Goal: Transaction & Acquisition: Purchase product/service

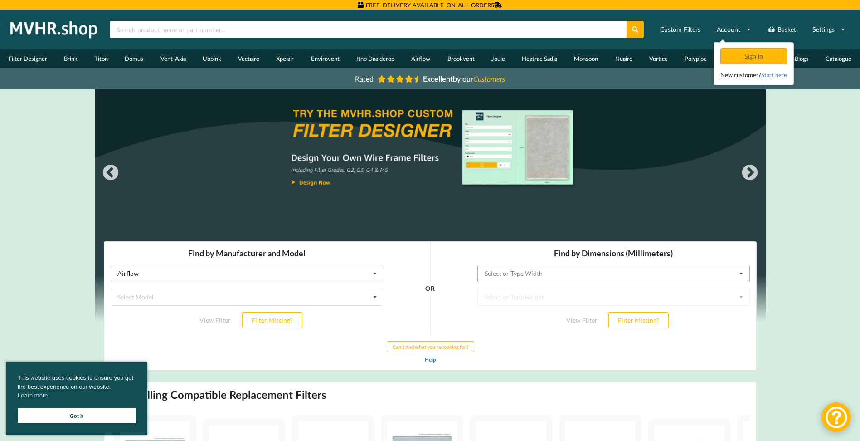
click at [613, 276] on input "text" at bounding box center [614, 273] width 272 height 16
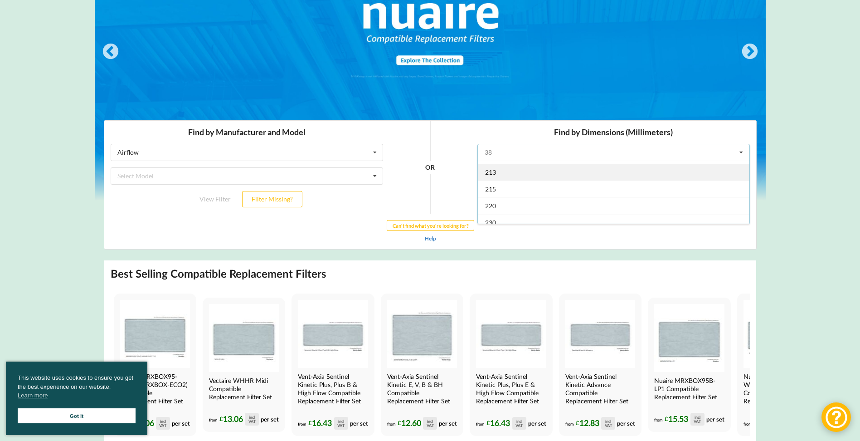
scroll to position [604, 0]
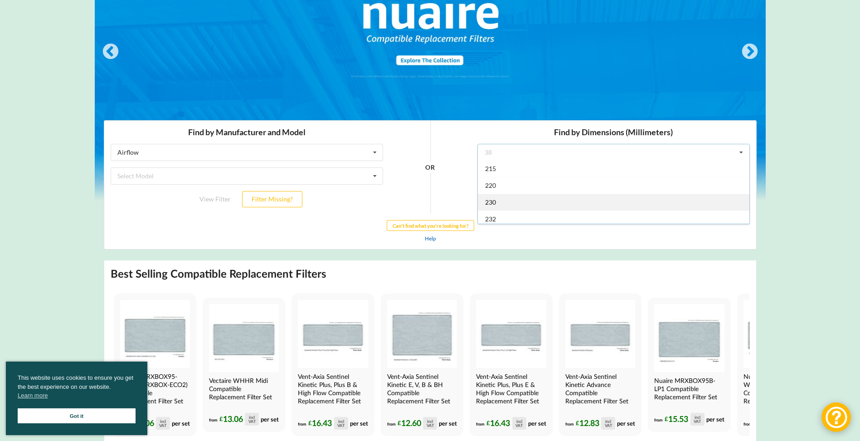
click at [517, 200] on div "230" at bounding box center [613, 202] width 272 height 17
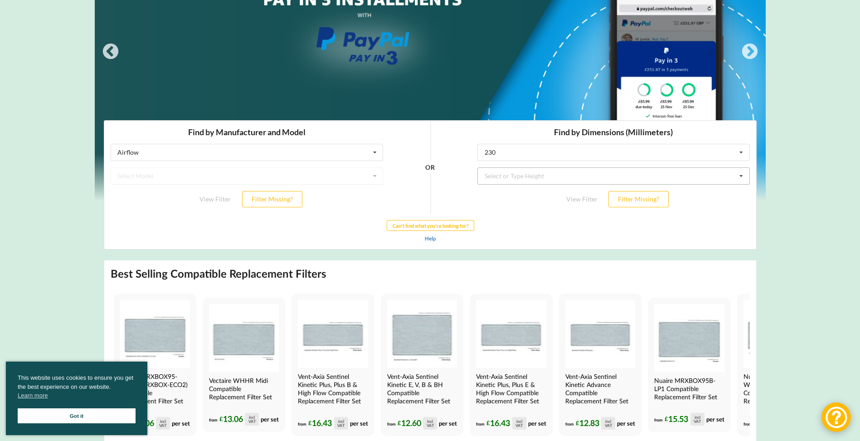
click at [521, 178] on div "Select or Type Height" at bounding box center [513, 176] width 59 height 6
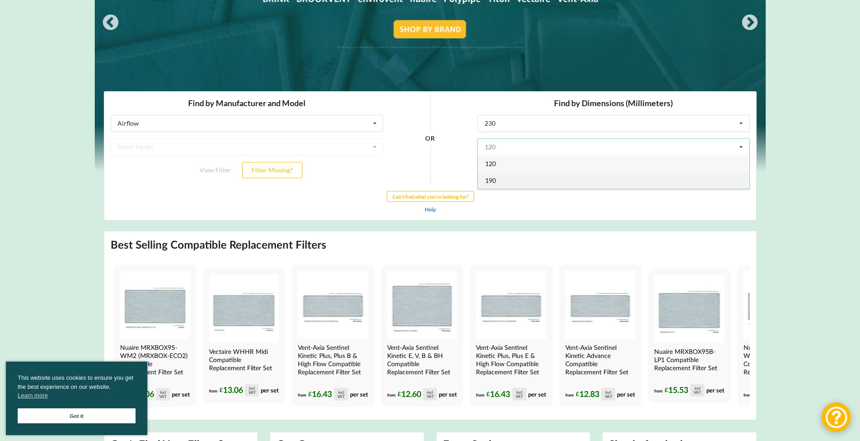
scroll to position [121, 0]
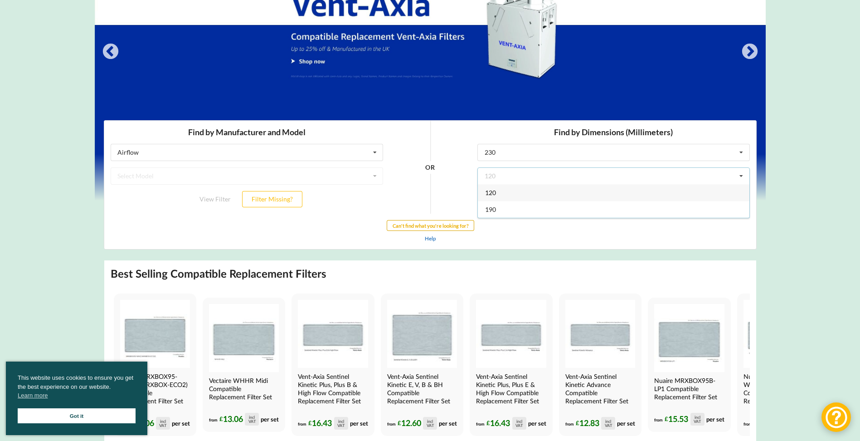
click at [434, 227] on div "Find by Manufacturer and Model Airflow Airflow Brink Brookvent Domus Envirovent…" at bounding box center [430, 185] width 652 height 128
click at [554, 203] on div "Select Model Vent-Axia HR204 Vent-Axia WR204 Vent-Axia LoWatt HR204 Vent-Axia L…" at bounding box center [613, 199] width 273 height 17
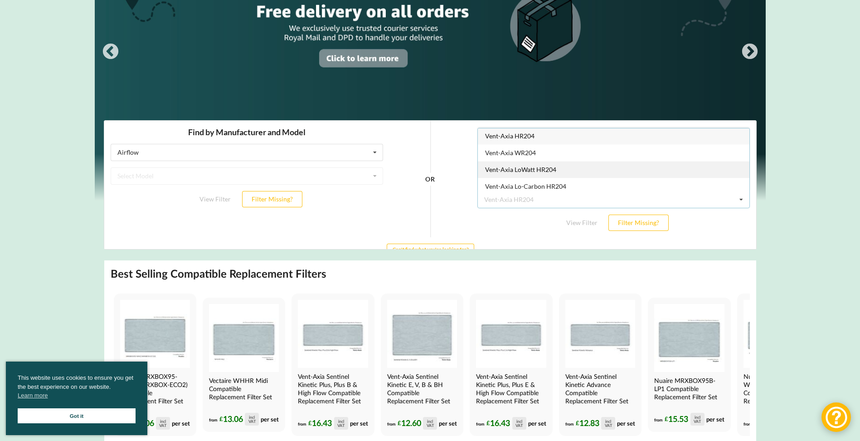
scroll to position [0, 0]
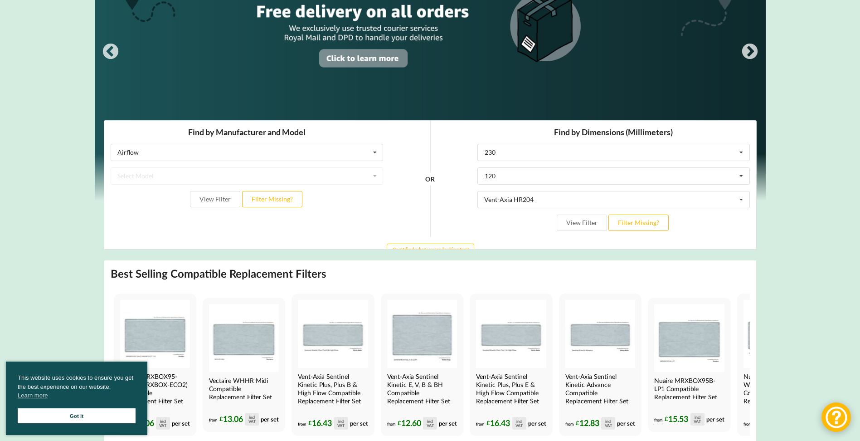
click at [487, 228] on div "View Filter Filter Missing?" at bounding box center [613, 222] width 273 height 16
click at [530, 155] on input "text" at bounding box center [614, 152] width 272 height 16
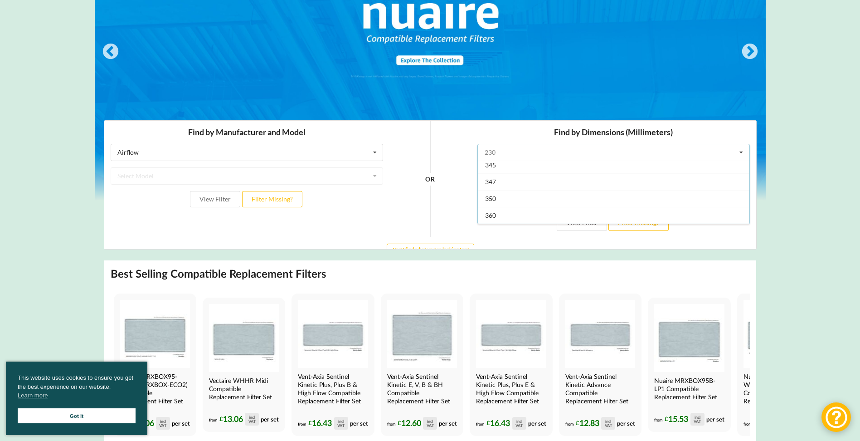
scroll to position [967, 0]
click at [524, 179] on div "330" at bounding box center [613, 174] width 272 height 17
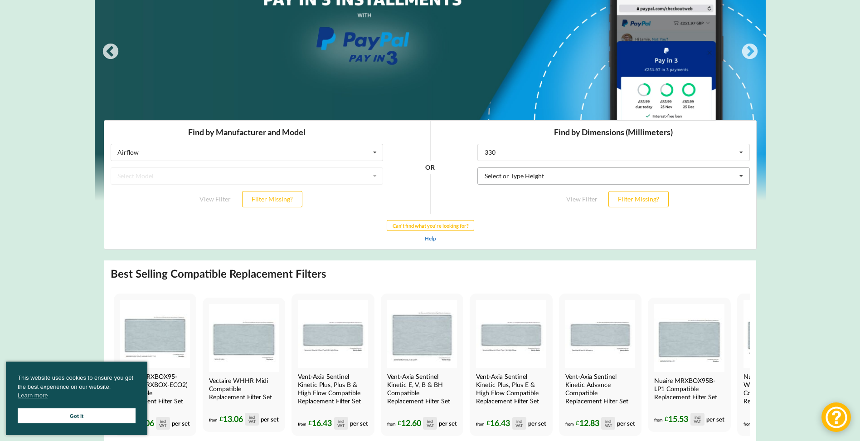
click at [526, 176] on div "Select or Type Height" at bounding box center [513, 176] width 59 height 6
click at [513, 229] on div "Find by Manufacturer and Model Airflow Airflow Brink Brookvent Domus Envirovent…" at bounding box center [430, 185] width 652 height 128
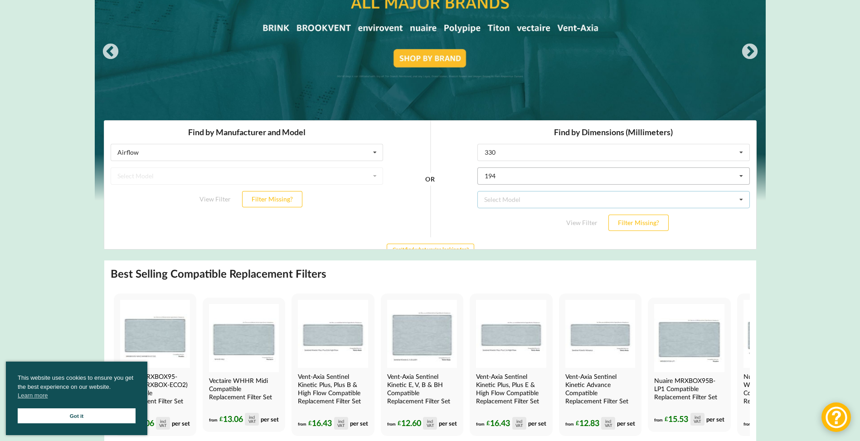
click at [520, 200] on div "Select Model Nuaire MRXBOXAB-ECO-LP1 Nuaire MRXBOX95-LP1 Nuaire MRXBOX95B-LP1 N…" at bounding box center [613, 199] width 273 height 17
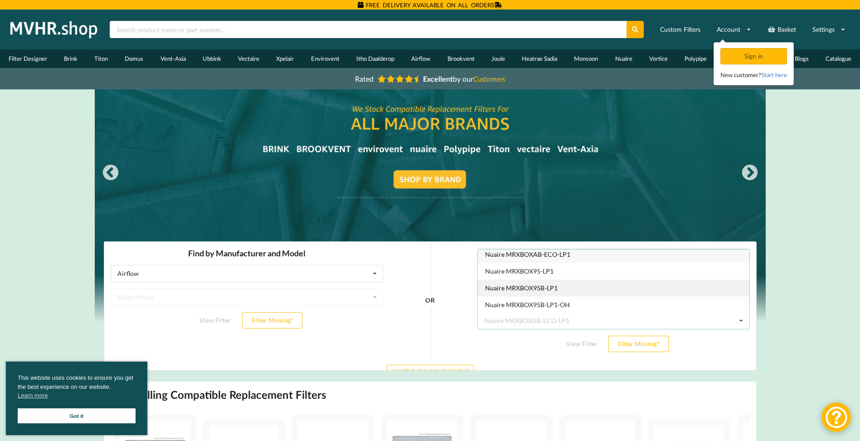
scroll to position [4, 0]
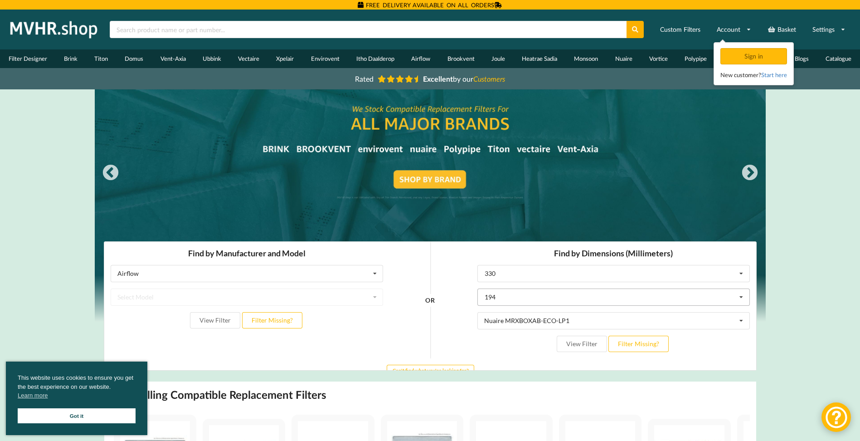
click at [517, 346] on div "View Filter Filter Missing?" at bounding box center [613, 344] width 273 height 16
click at [512, 271] on input "text" at bounding box center [614, 273] width 272 height 16
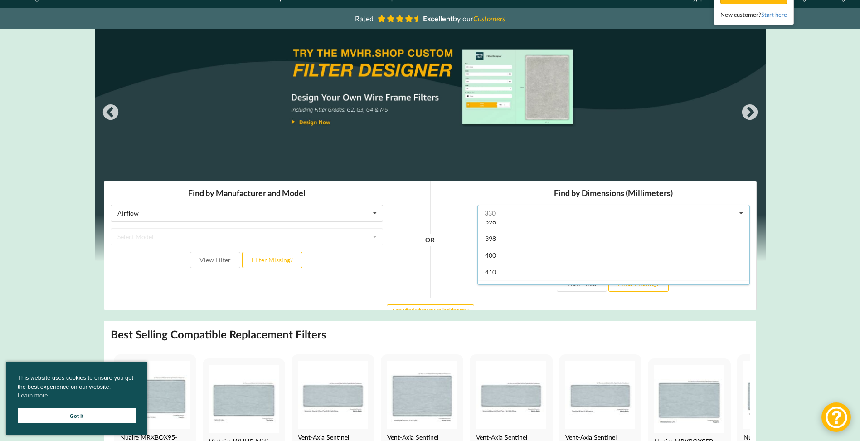
scroll to position [1135, 0]
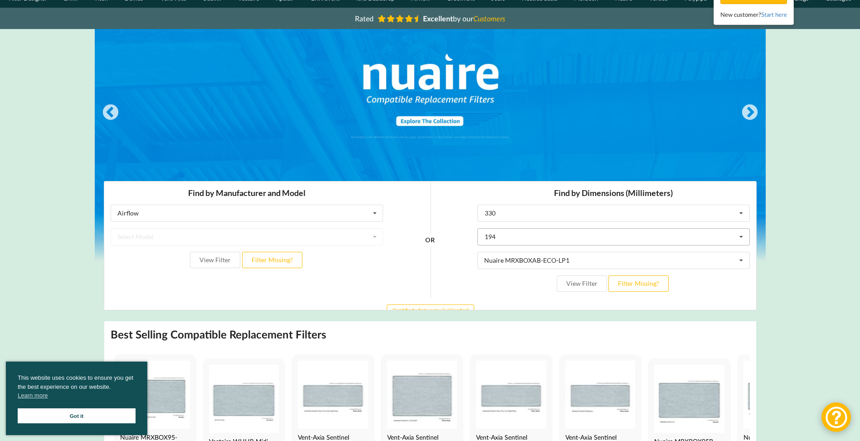
click at [464, 263] on div "OR" at bounding box center [430, 239] width 82 height 117
click at [702, 238] on input "text" at bounding box center [614, 237] width 272 height 16
click at [593, 239] on input "text" at bounding box center [614, 237] width 272 height 16
click at [526, 242] on input "text" at bounding box center [614, 237] width 272 height 16
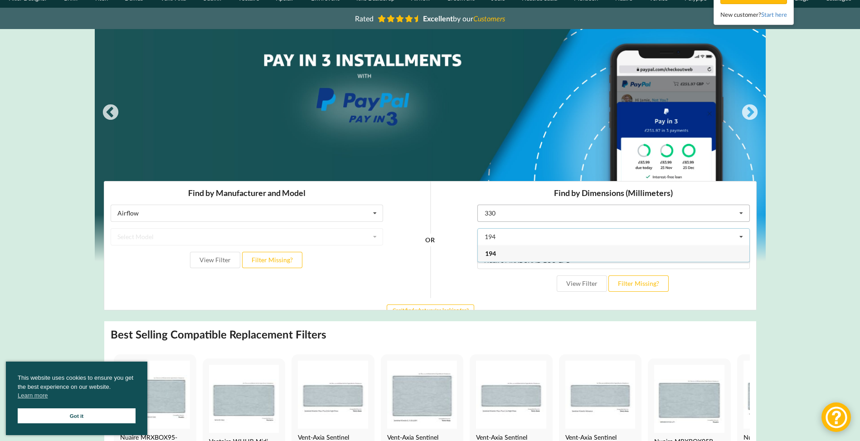
click at [574, 212] on input "text" at bounding box center [614, 213] width 272 height 16
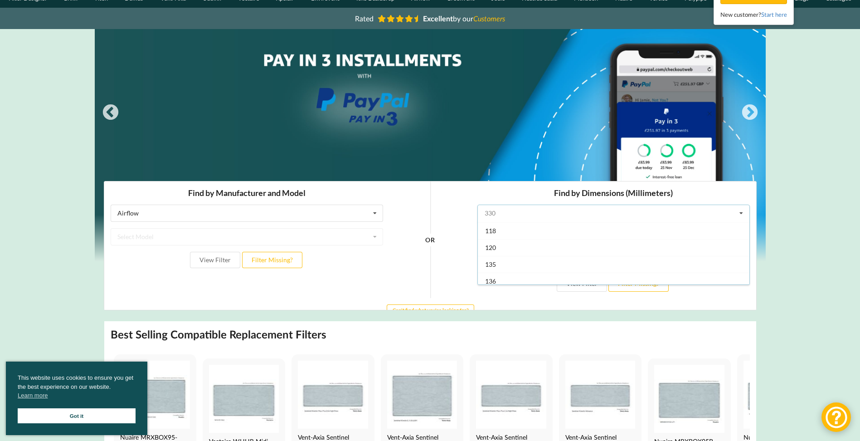
scroll to position [0, 0]
click at [492, 214] on input "text" at bounding box center [614, 213] width 272 height 16
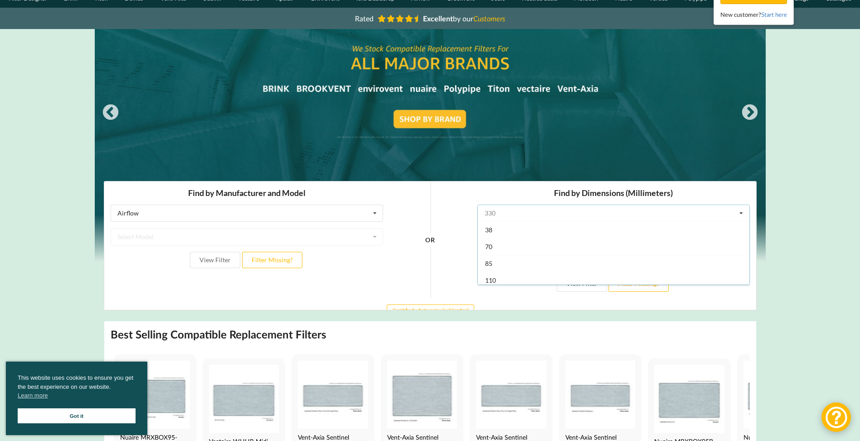
click at [546, 213] on input "text" at bounding box center [614, 213] width 272 height 16
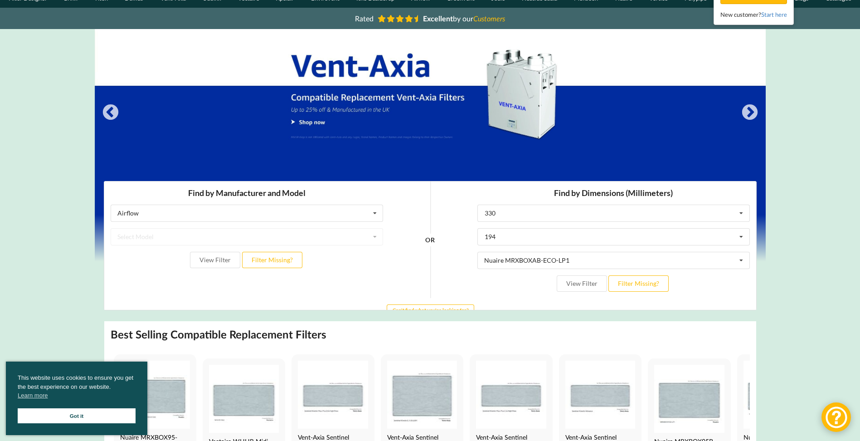
click at [453, 255] on div "OR" at bounding box center [430, 239] width 82 height 117
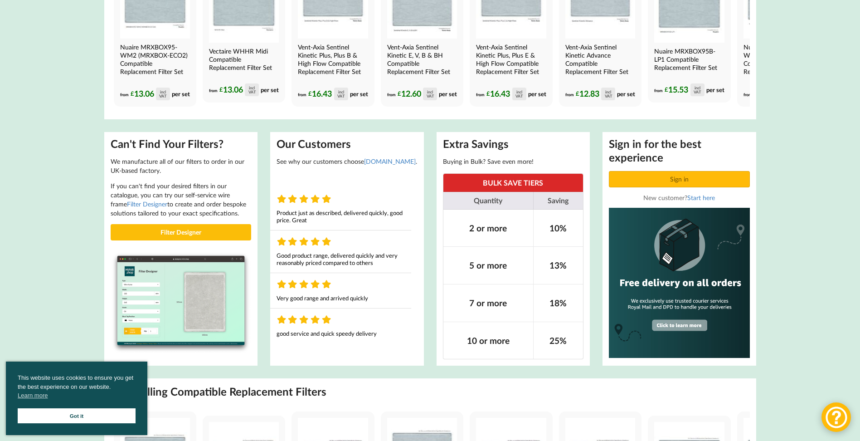
scroll to position [484, 0]
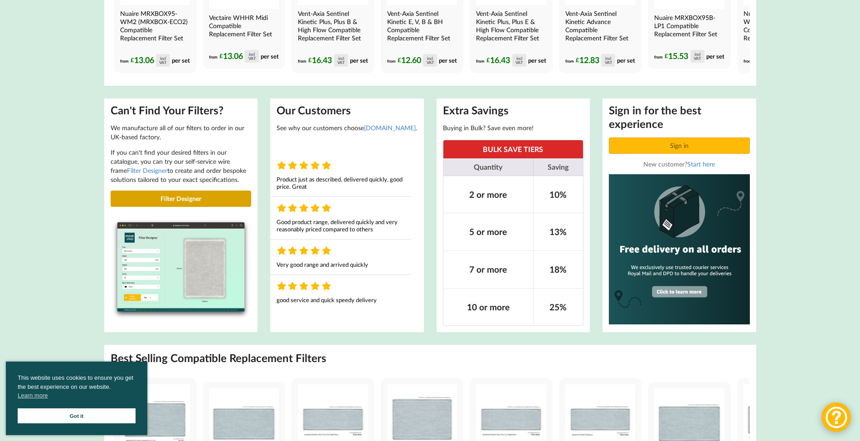
click at [151, 206] on link "Filter Designer" at bounding box center [181, 198] width 141 height 16
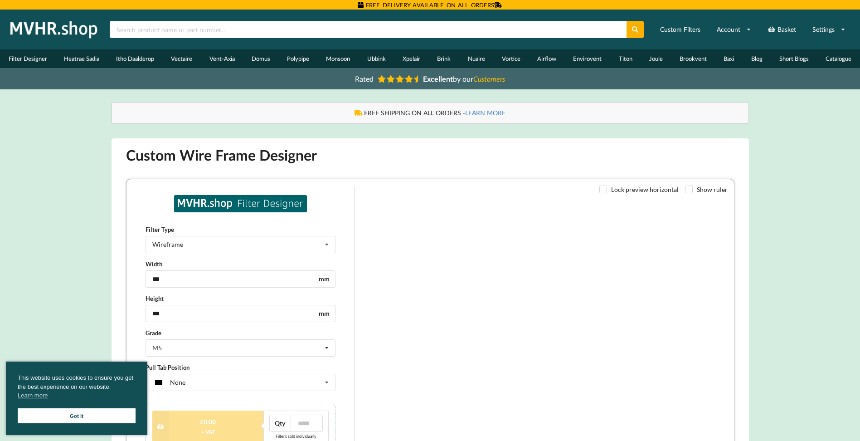
type input "***"
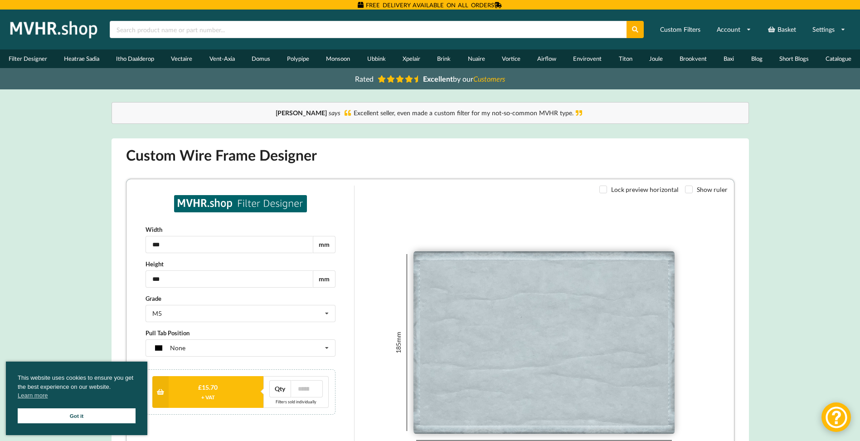
scroll to position [60, 0]
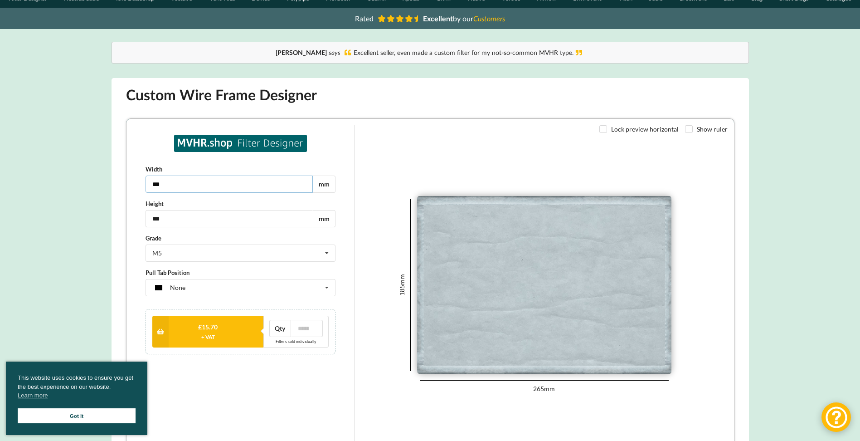
drag, startPoint x: 189, startPoint y: 182, endPoint x: 75, endPoint y: 184, distance: 113.8
click at [126, 184] on html "Width *** mm Height *** mm Grade M5 G2 G3 G4 M5 Pull Tab Position None None Tag…" at bounding box center [430, 290] width 608 height 345
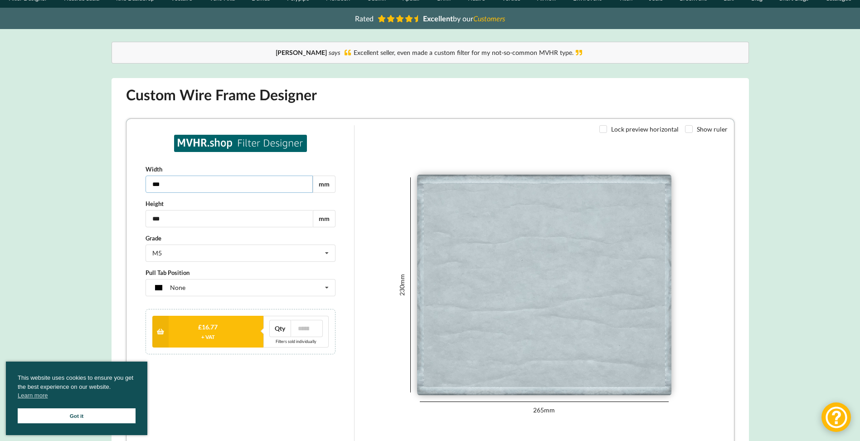
type input "***"
drag, startPoint x: 169, startPoint y: 218, endPoint x: 139, endPoint y: 219, distance: 30.4
click at [139, 219] on div "Width *** mm Height *** mm Grade M5 G2 G3 G4 M5 Pull Tab Position None None Tag…" at bounding box center [239, 284] width 215 height 319
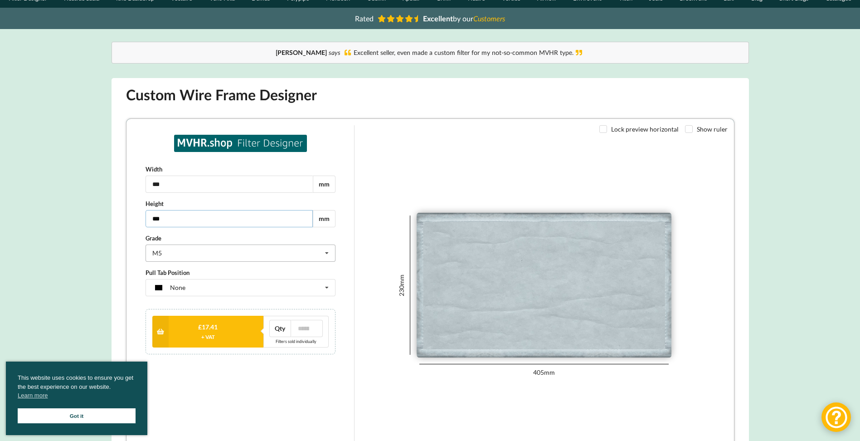
type input "***"
click at [325, 249] on icon at bounding box center [326, 252] width 14 height 17
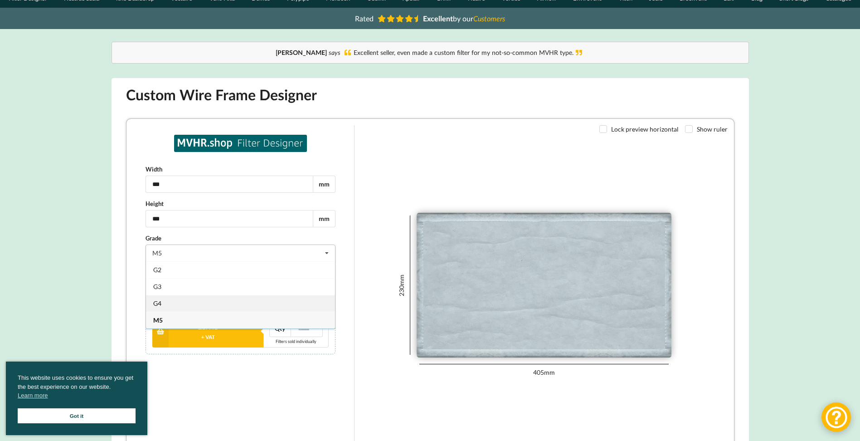
click at [216, 299] on div "G4" at bounding box center [239, 302] width 189 height 17
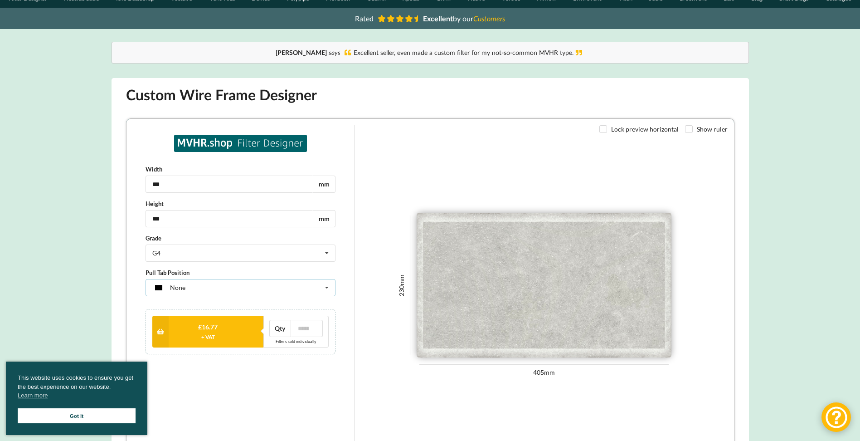
click at [265, 287] on div "None None Tag on shortest side Tag on longest side Two tags on longest side" at bounding box center [240, 286] width 190 height 17
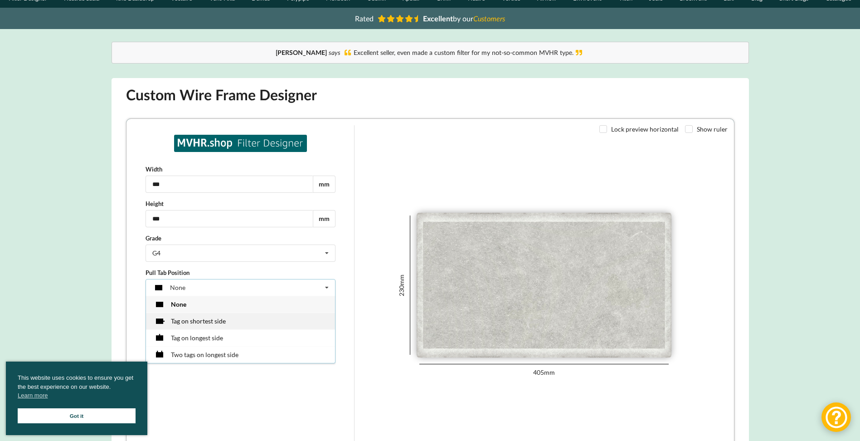
click at [257, 321] on div "Tag on shortest side" at bounding box center [239, 320] width 189 height 17
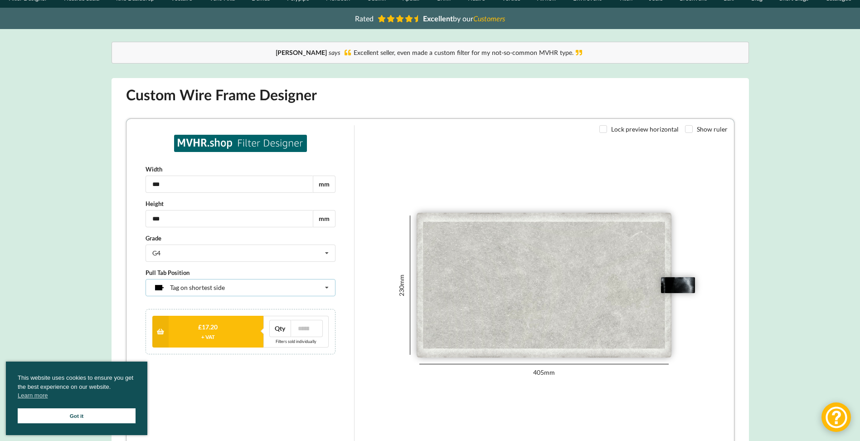
scroll to position [121, 0]
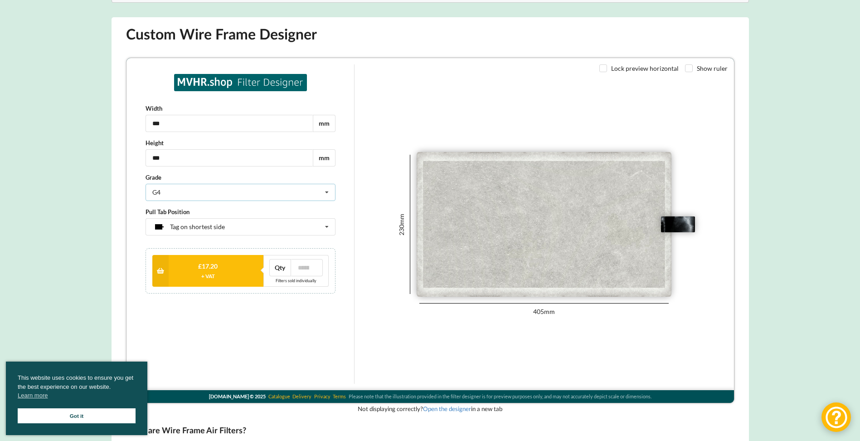
click at [325, 190] on icon at bounding box center [326, 192] width 14 height 17
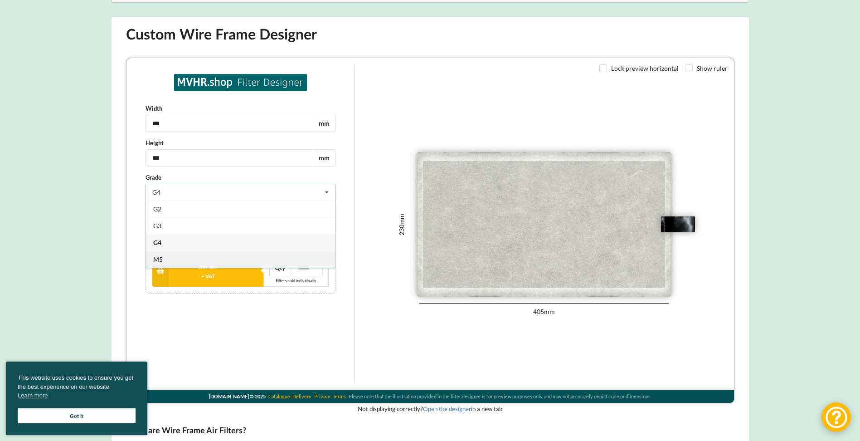
click at [190, 258] on div "M5" at bounding box center [239, 258] width 189 height 17
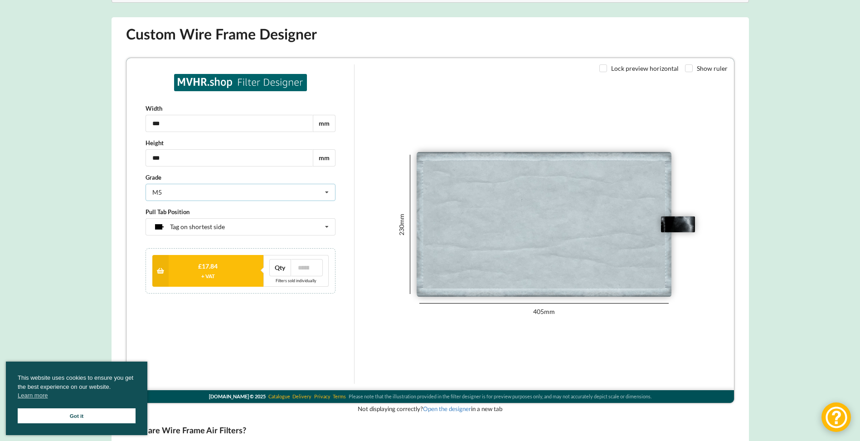
click at [333, 192] on div "M5 G2 G3 G4 M5" at bounding box center [240, 191] width 190 height 17
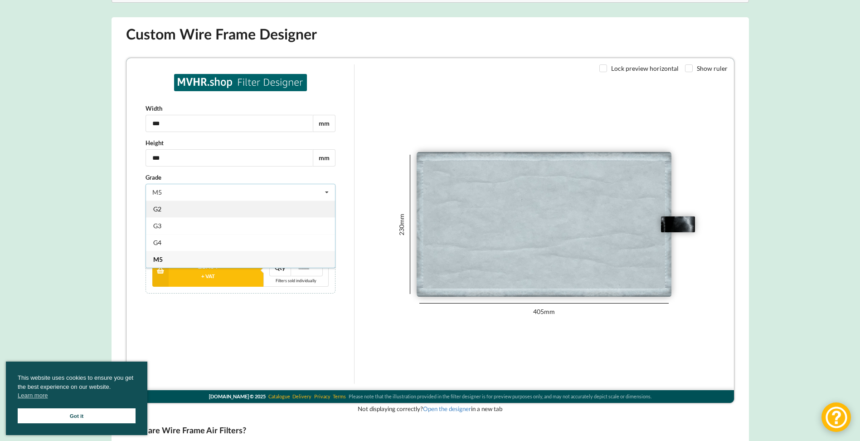
click at [297, 205] on div "G2" at bounding box center [239, 208] width 189 height 17
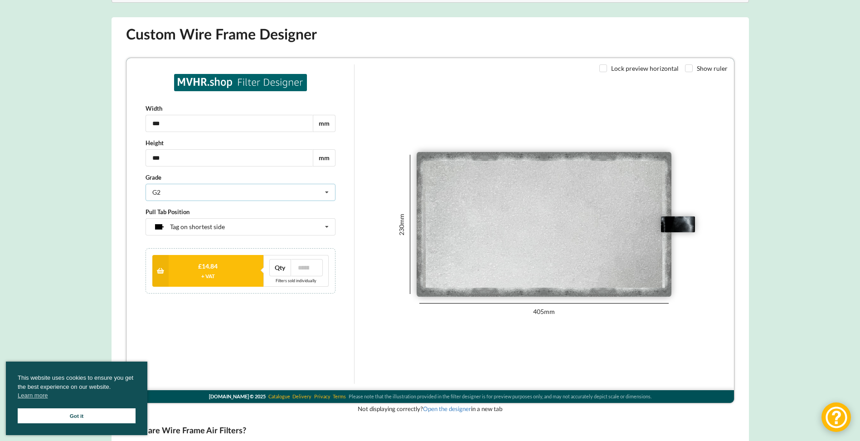
click at [309, 191] on div "G2 G2 G3 G4 M5" at bounding box center [240, 191] width 190 height 17
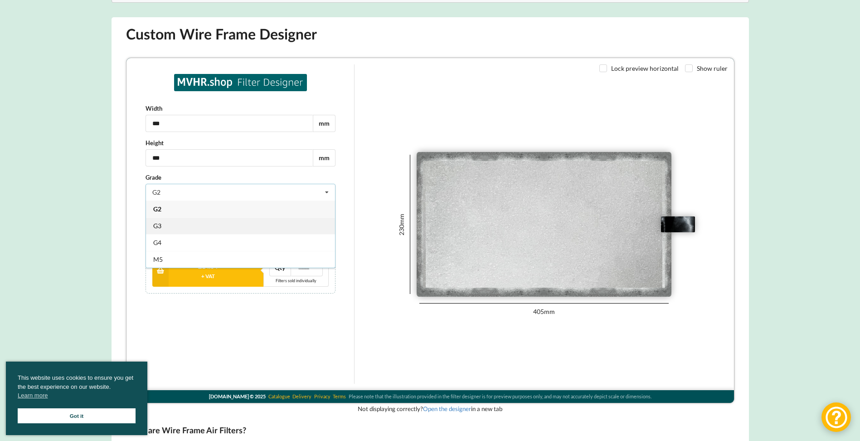
click at [309, 219] on div "G3" at bounding box center [239, 225] width 189 height 17
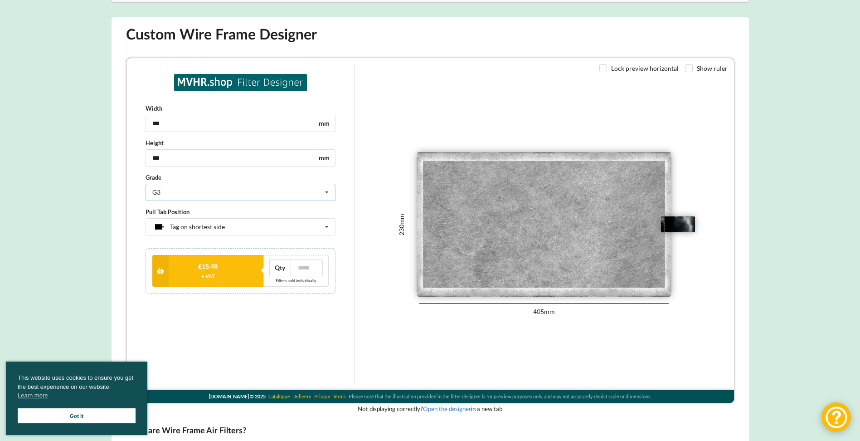
click at [320, 192] on icon at bounding box center [326, 192] width 14 height 17
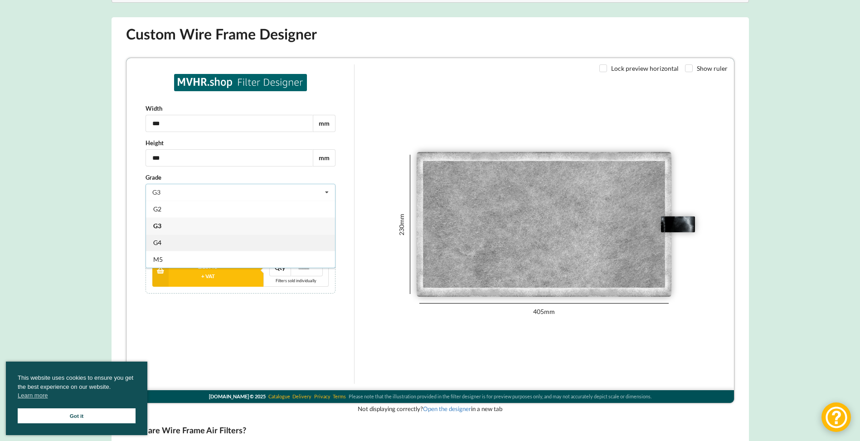
click at [280, 240] on div "G4" at bounding box center [239, 242] width 189 height 17
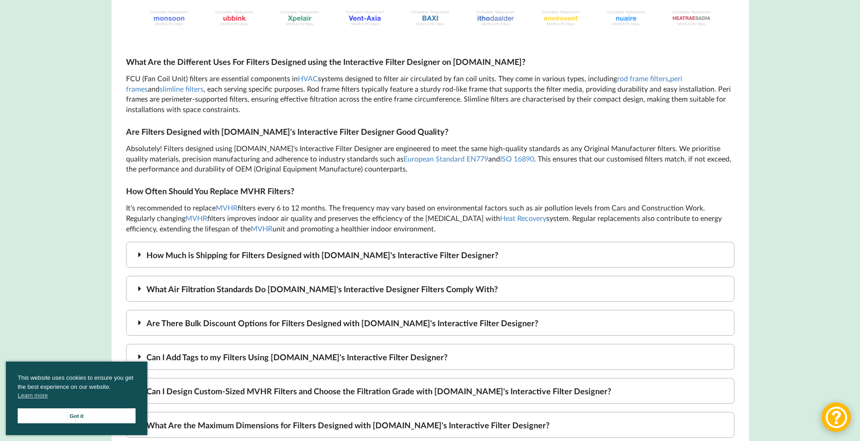
scroll to position [1632, 0]
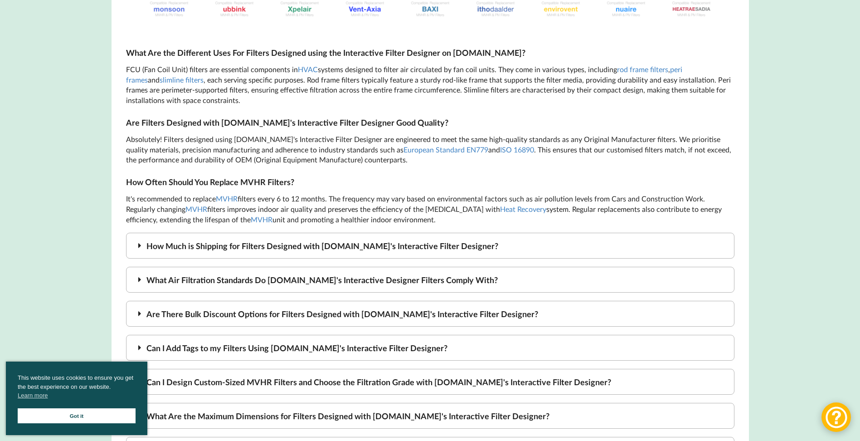
click at [424, 233] on div "How Much is Shipping for Filters Designed with MVHR.shop's Interactive Filter D…" at bounding box center [430, 246] width 609 height 26
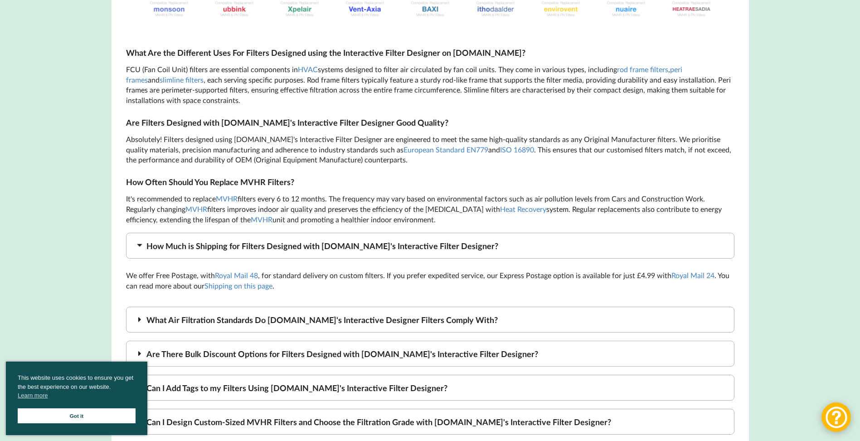
scroll to position [1693, 0]
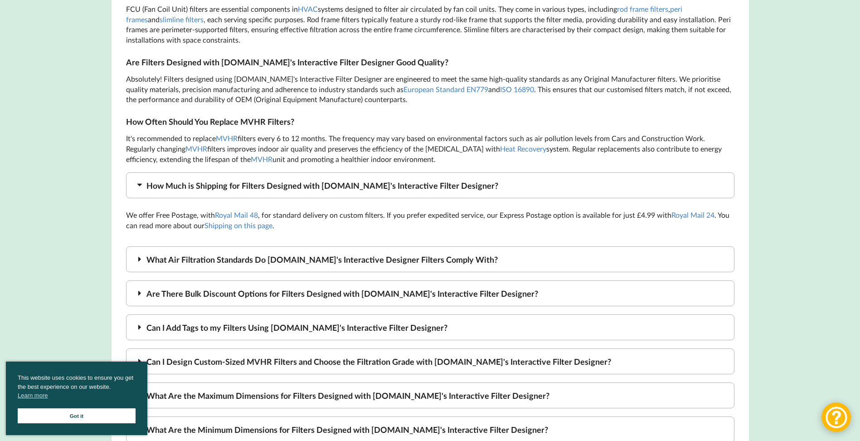
click at [283, 280] on div "Are There Bulk Discount Options for Filters Designed with MVHR.shop's Interacti…" at bounding box center [430, 293] width 609 height 26
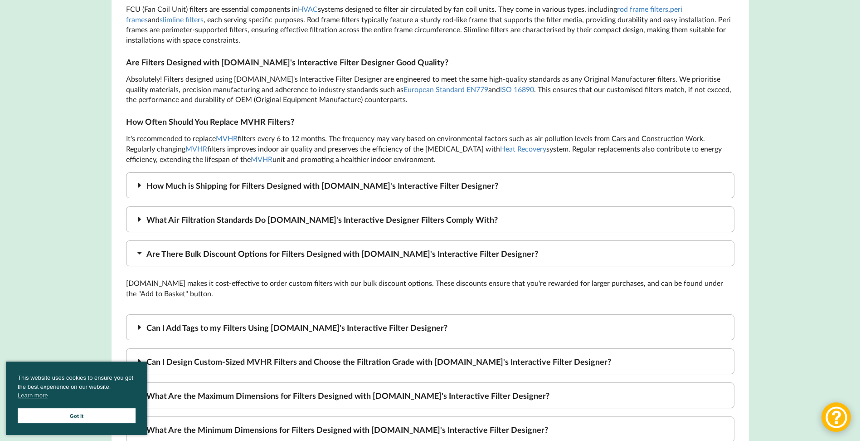
click at [295, 314] on div "Can I Add Tags to my Filters Using MVHR.shop's Interactive Filter Designer?" at bounding box center [430, 327] width 609 height 26
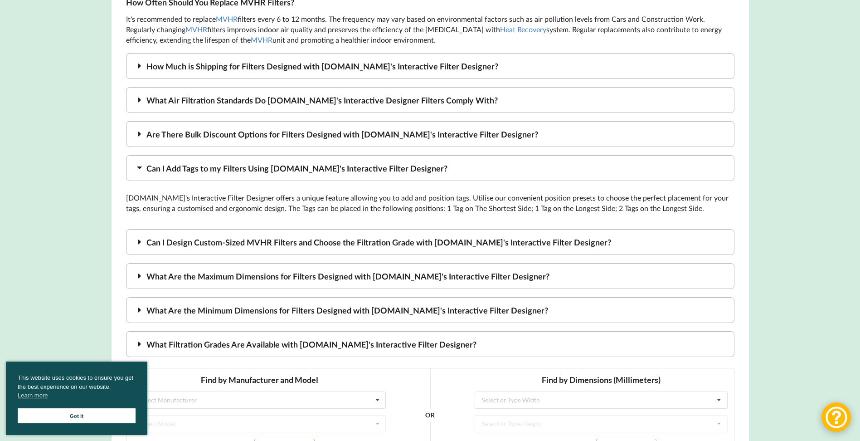
scroll to position [1814, 0]
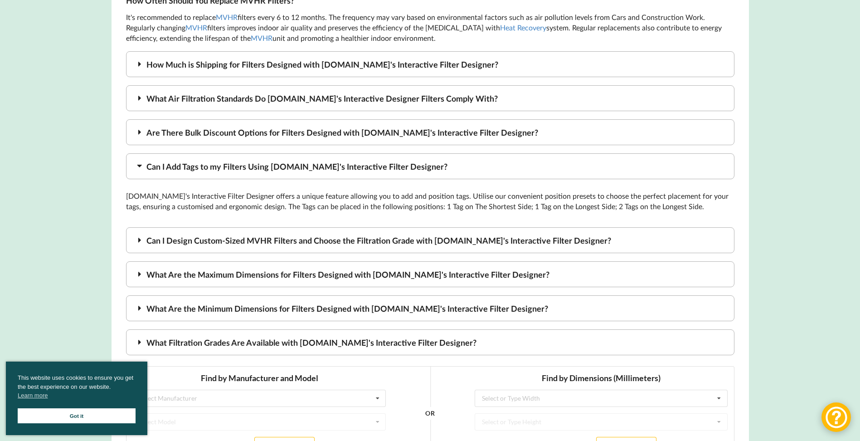
click at [313, 227] on div "Can I Design Custom-Sized MVHR Filters and Choose the Filtration Grade with MVH…" at bounding box center [430, 240] width 609 height 26
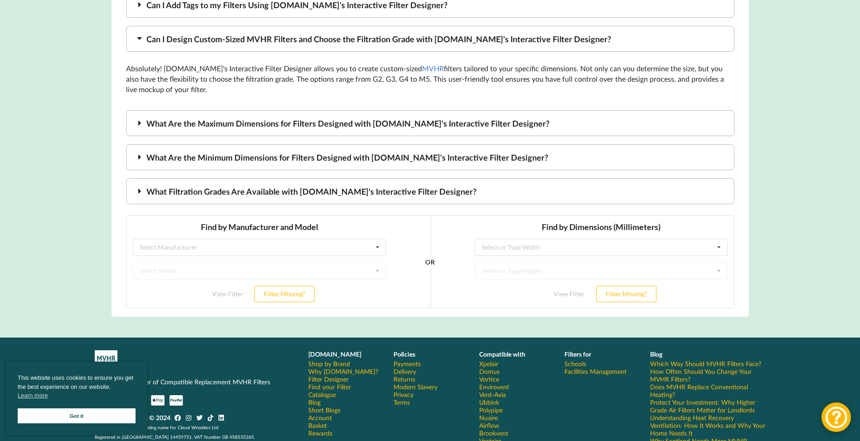
scroll to position [1995, 0]
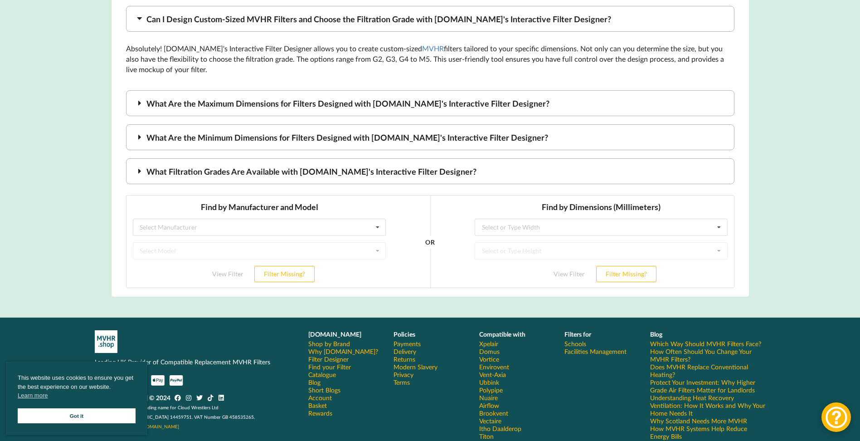
click at [285, 158] on div "What Filtration Grades Are Available with MVHR.shop's Interactive Filter Design…" at bounding box center [430, 171] width 609 height 26
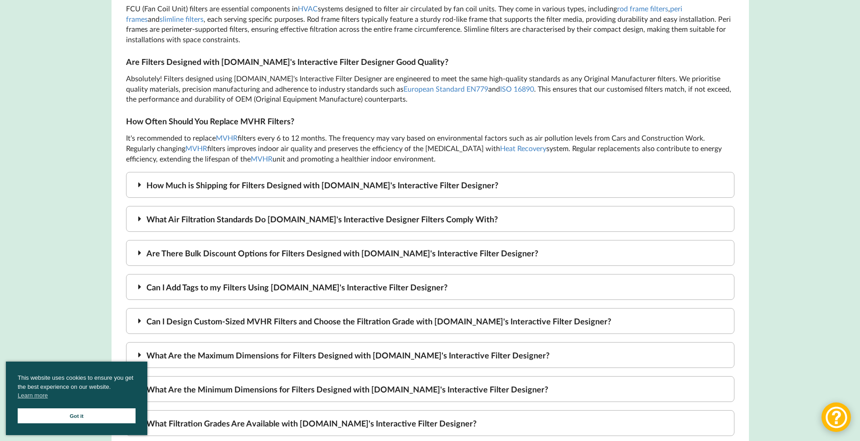
scroll to position [1693, 0]
click at [263, 172] on div "How Much is Shipping for Filters Designed with MVHR.shop's Interactive Filter D…" at bounding box center [430, 185] width 609 height 26
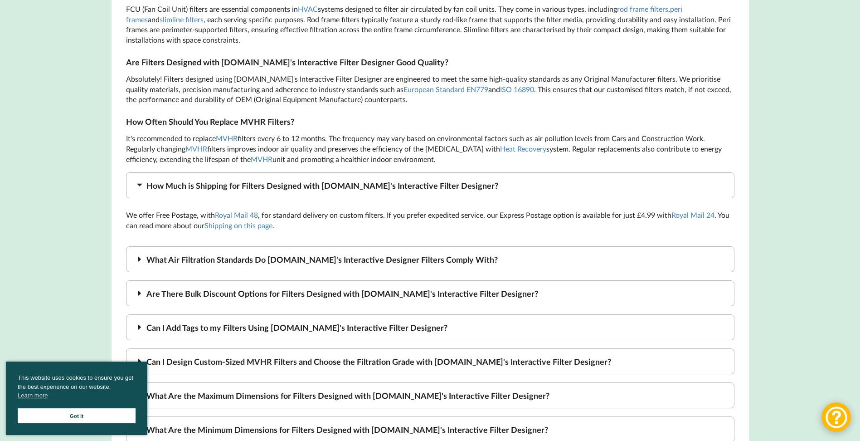
click at [263, 172] on div "How Much is Shipping for Filters Designed with MVHR.shop's Interactive Filter D…" at bounding box center [430, 185] width 609 height 26
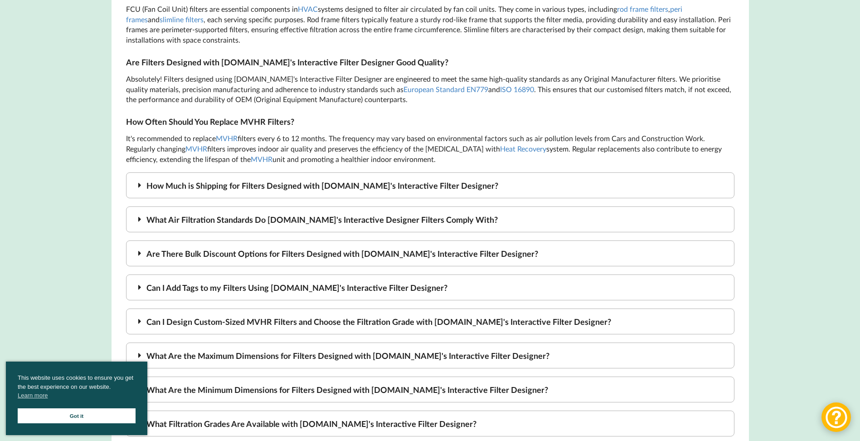
click at [240, 206] on div "What Air Filtration Standards Do MVHR.shop's Interactive Designer Filters Compl…" at bounding box center [430, 219] width 609 height 26
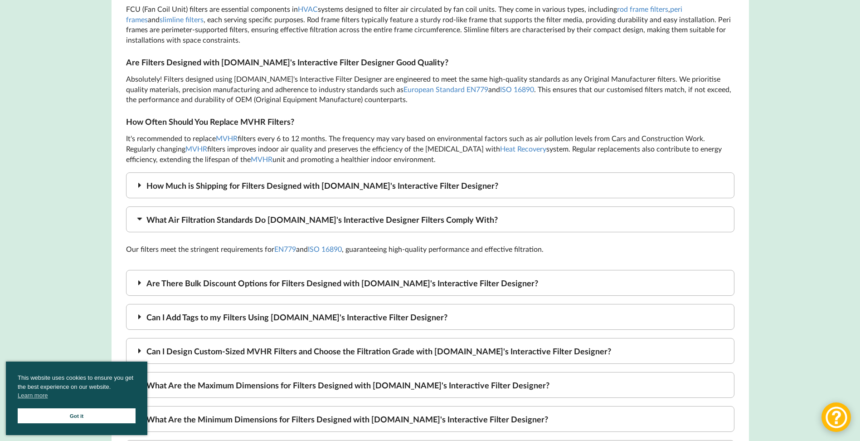
click at [240, 206] on div "What Air Filtration Standards Do MVHR.shop's Interactive Designer Filters Compl…" at bounding box center [430, 219] width 609 height 26
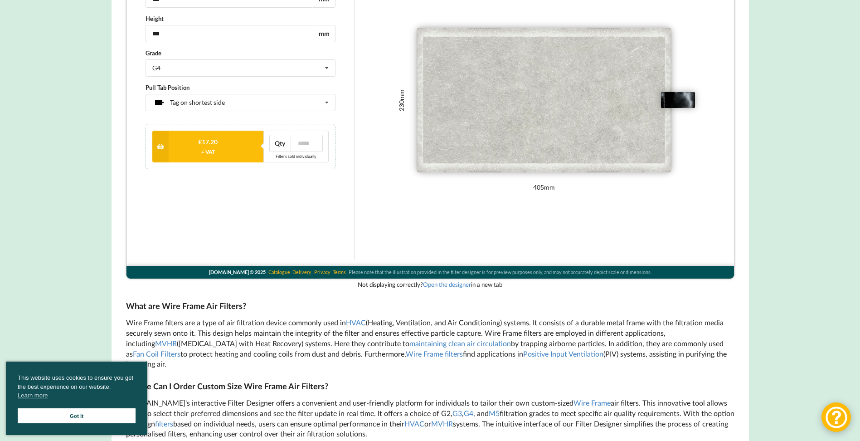
scroll to position [60, 0]
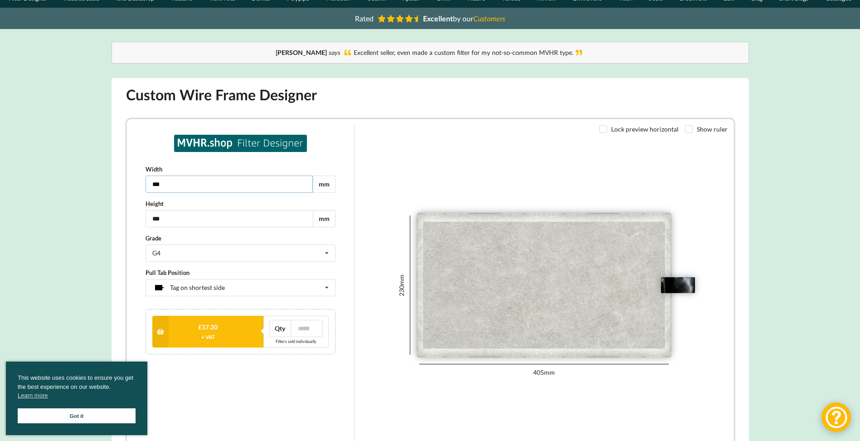
drag, startPoint x: 189, startPoint y: 183, endPoint x: 108, endPoint y: 183, distance: 80.3
click at [126, 183] on html "Width *** mm Height *** mm Grade G4 G2 G3 G4 M5 Pull Tab Position Tag on shorte…" at bounding box center [430, 290] width 608 height 345
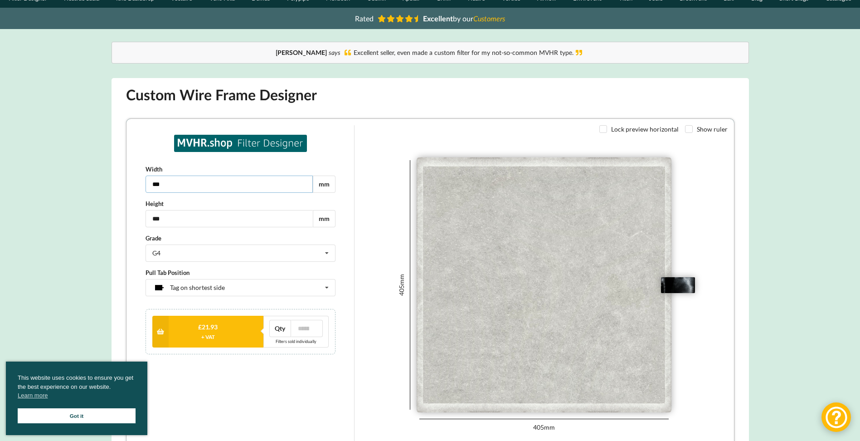
type input "***"
drag, startPoint x: 182, startPoint y: 221, endPoint x: 173, endPoint y: 216, distance: 10.0
click at [126, 221] on html "Width *** mm Height *** mm Grade G4 G2 G3 G4 M5 Pull Tab Position Tag on shorte…" at bounding box center [430, 290] width 608 height 345
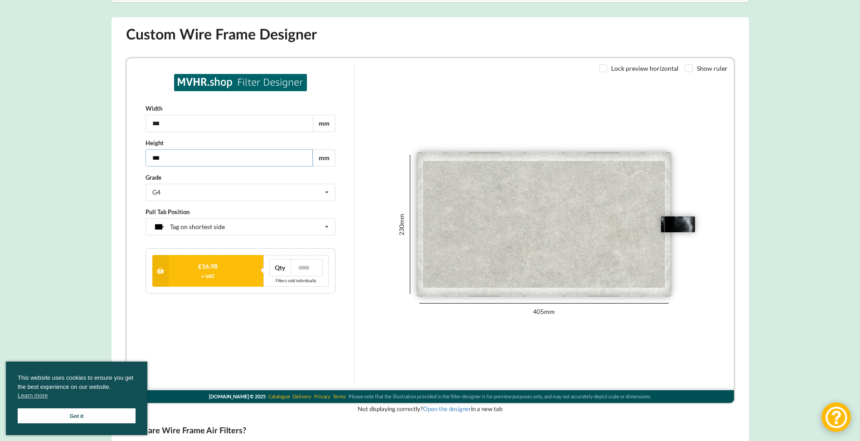
scroll to position [181, 0]
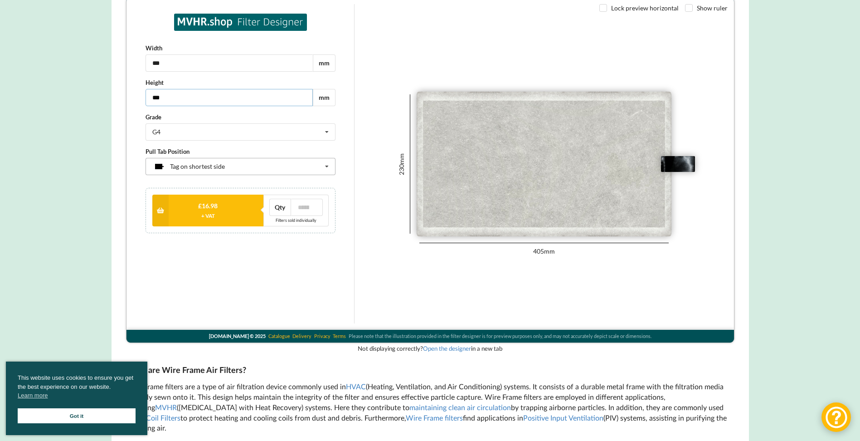
type input "***"
click at [244, 166] on div "Tag on shortest side None Tag on shortest side Tag on longest side Two tags on …" at bounding box center [240, 166] width 190 height 17
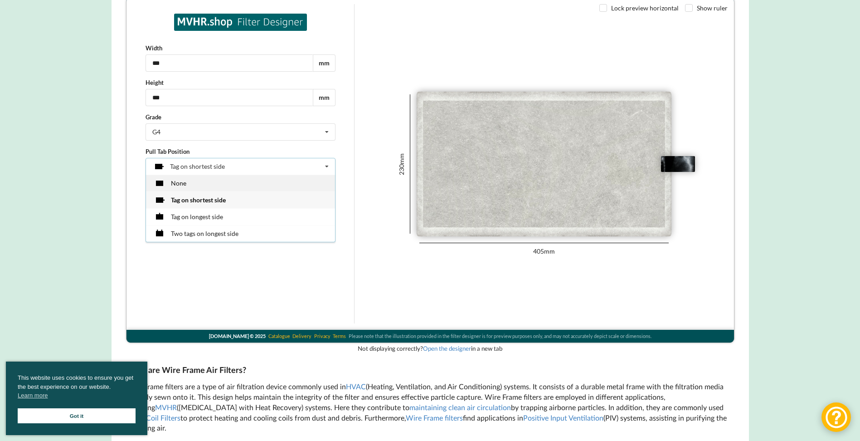
click at [242, 180] on div "None" at bounding box center [239, 183] width 189 height 17
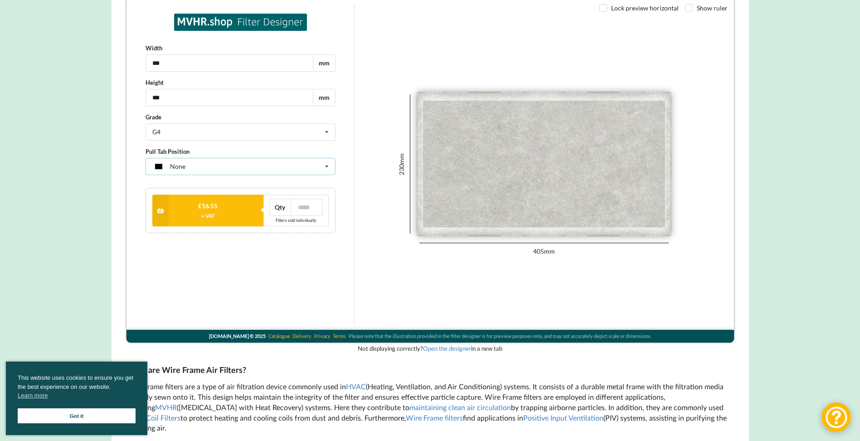
click at [255, 164] on div "None None Tag on shortest side Tag on longest side Two tags on longest side" at bounding box center [240, 166] width 190 height 17
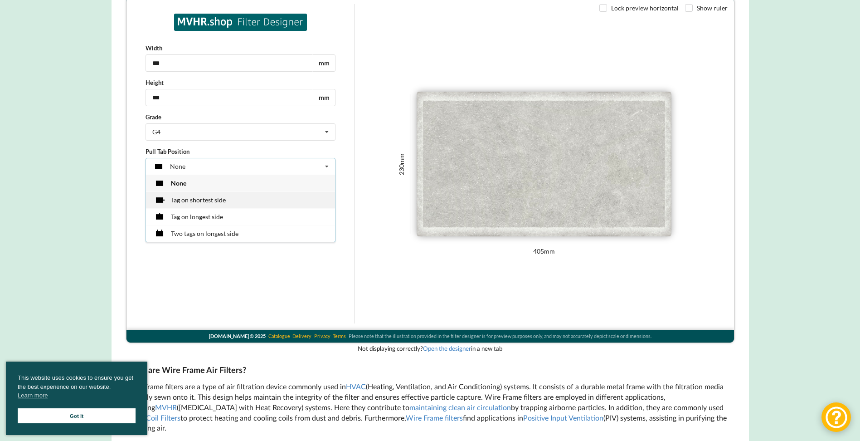
click at [258, 198] on div "Tag on shortest side" at bounding box center [239, 199] width 189 height 17
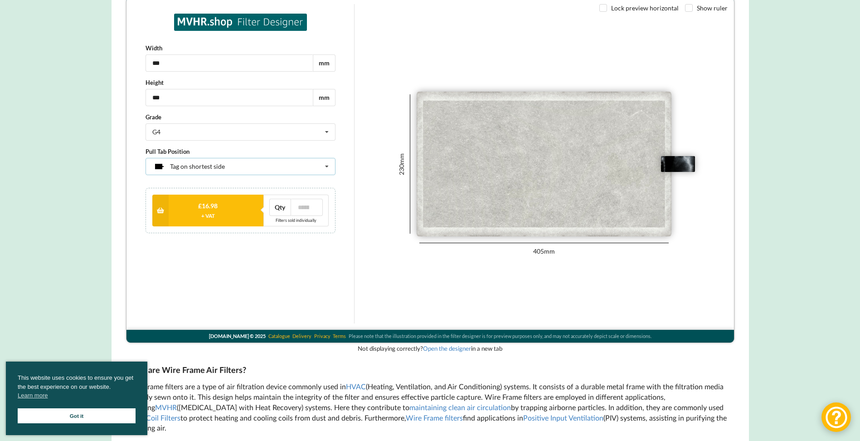
click at [273, 163] on div "Tag on shortest side None Tag on shortest side Tag on longest side Two tags on …" at bounding box center [240, 166] width 190 height 17
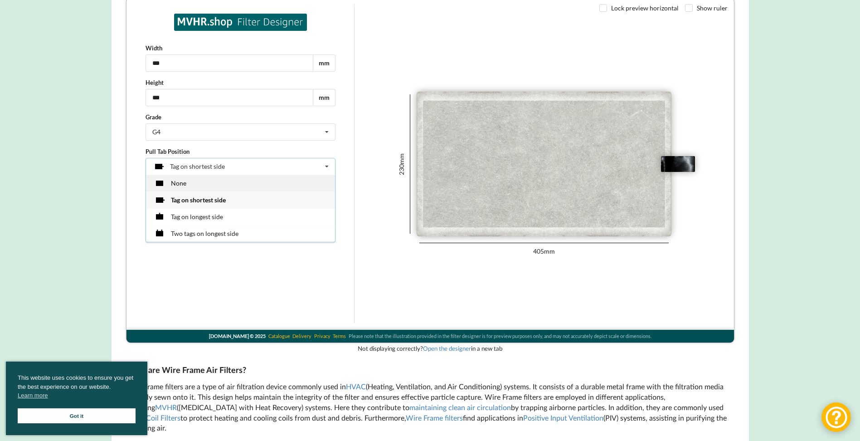
click at [238, 187] on div "None" at bounding box center [239, 183] width 189 height 17
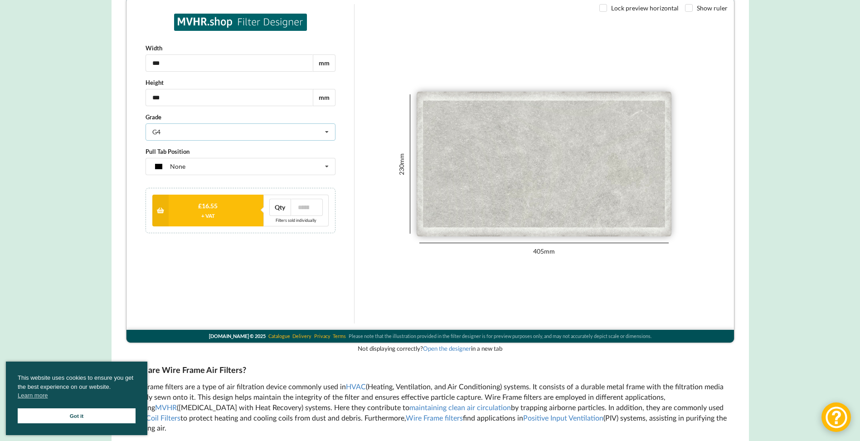
click at [182, 133] on div "G4 G2 G3 G4 M5" at bounding box center [240, 131] width 190 height 17
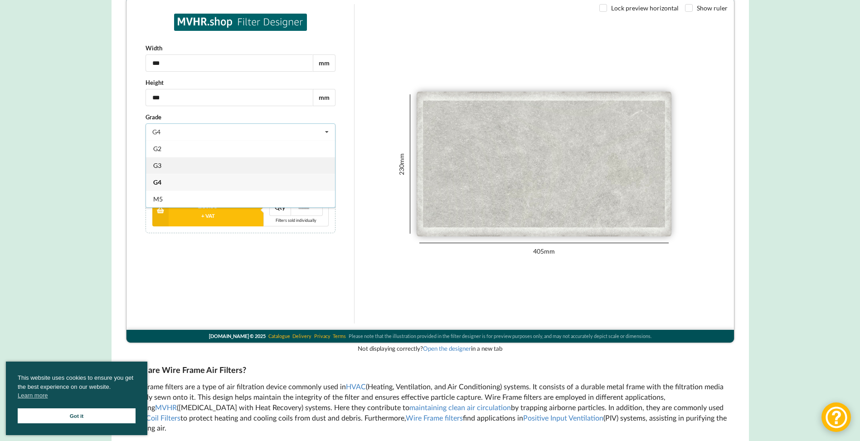
click at [188, 166] on div "G3" at bounding box center [239, 165] width 189 height 17
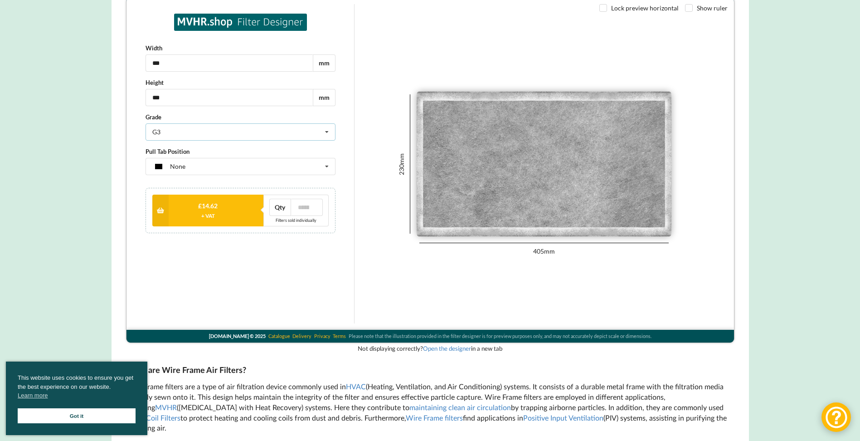
click at [214, 132] on div "G3 G2 G3 G4 M5" at bounding box center [240, 131] width 190 height 17
click at [189, 193] on div "M5" at bounding box center [239, 198] width 189 height 17
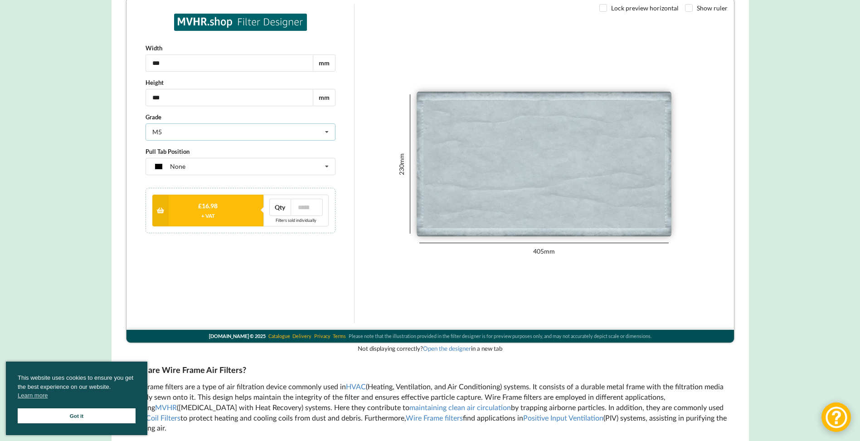
click at [226, 129] on div "M5 G2 G3 G4 M5" at bounding box center [240, 131] width 190 height 17
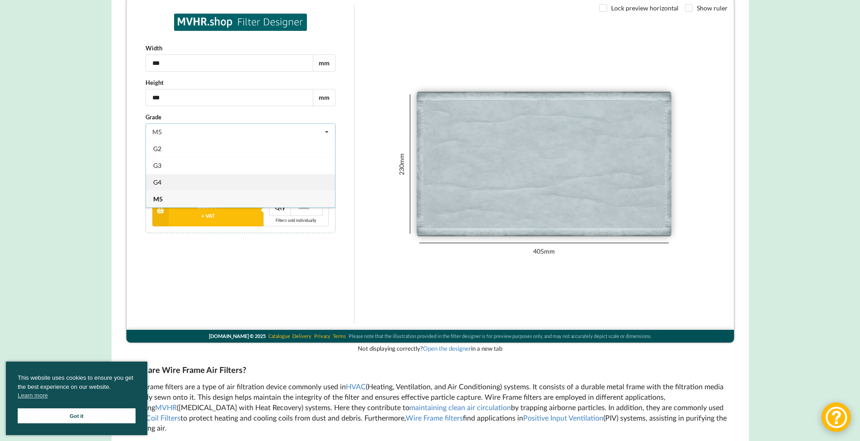
click at [199, 183] on div "G4" at bounding box center [239, 182] width 189 height 17
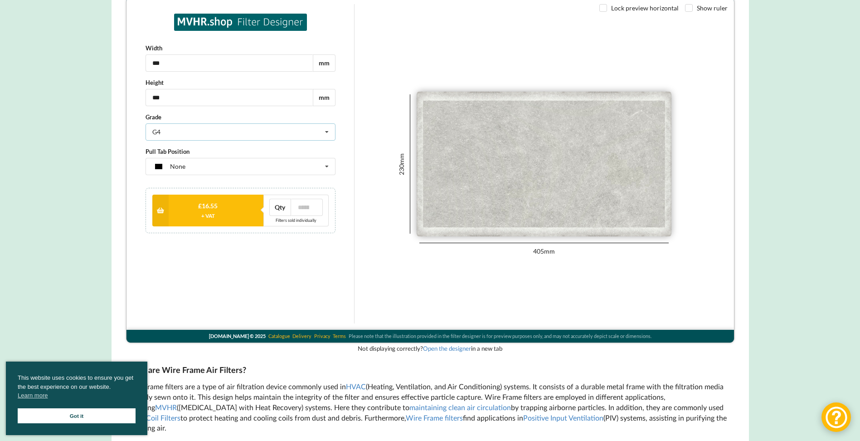
click at [224, 137] on div "G4 G2 G3 G4 M5" at bounding box center [240, 131] width 190 height 17
click at [211, 195] on div "M5" at bounding box center [239, 198] width 189 height 17
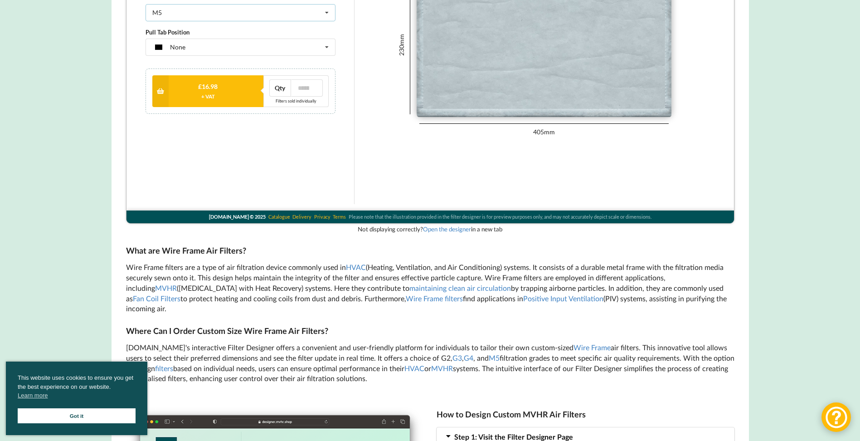
scroll to position [302, 0]
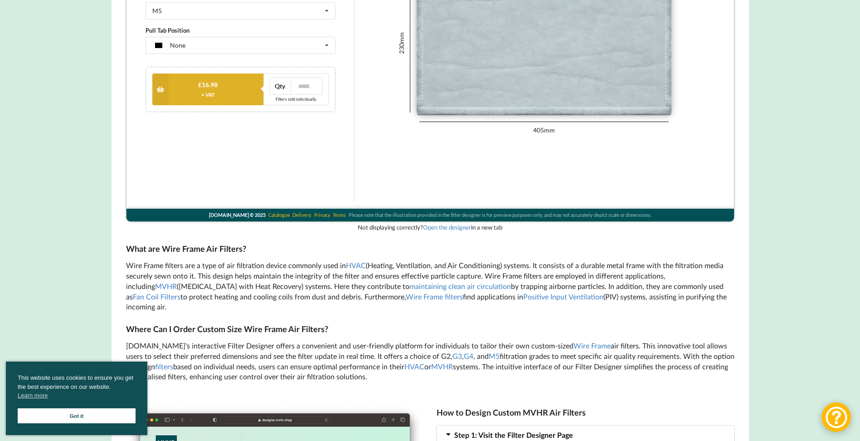
click at [185, 82] on div "£ 16.98" at bounding box center [207, 85] width 93 height 6
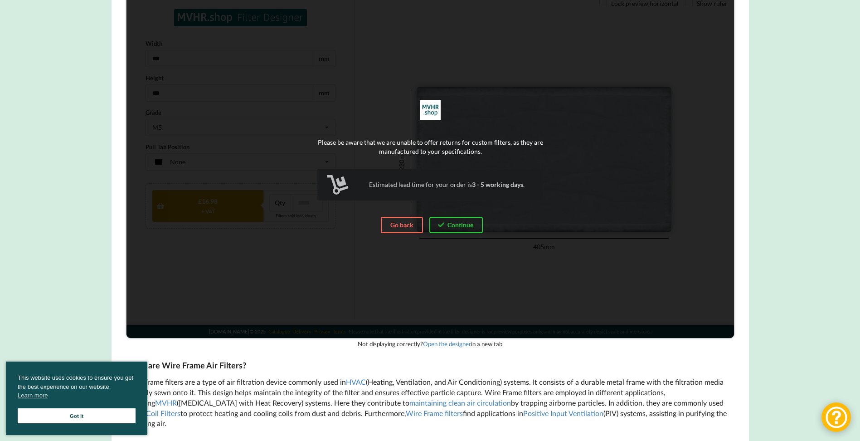
scroll to position [181, 0]
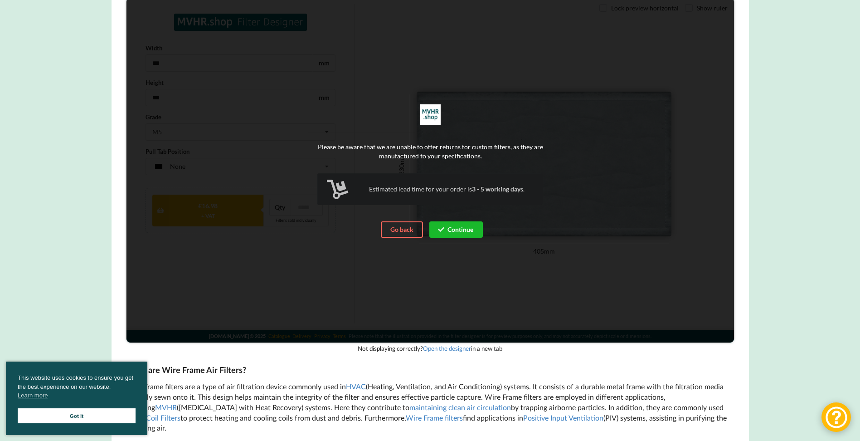
click at [462, 230] on button "Continue" at bounding box center [456, 229] width 54 height 16
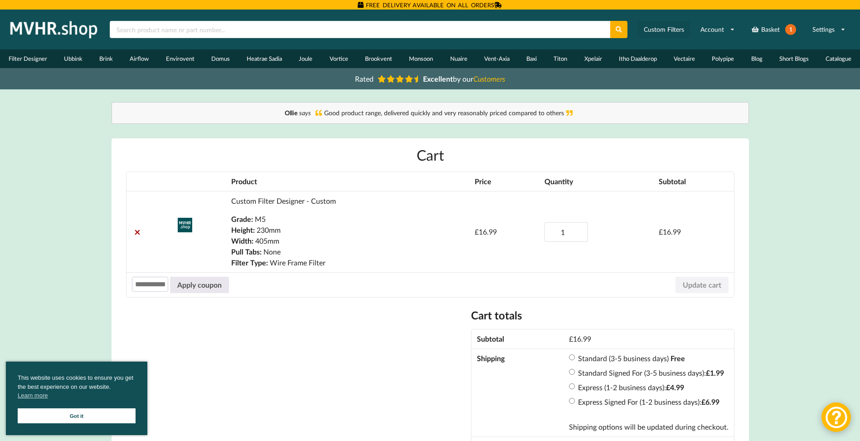
click at [675, 28] on link "Custom Filters" at bounding box center [664, 29] width 52 height 16
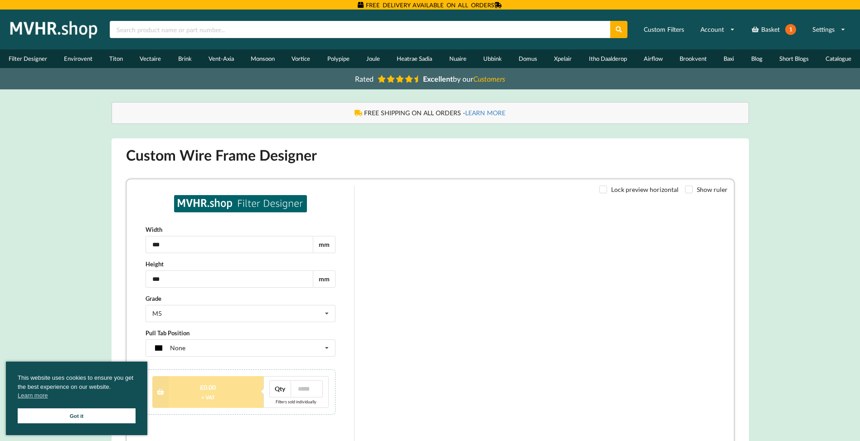
type input "***"
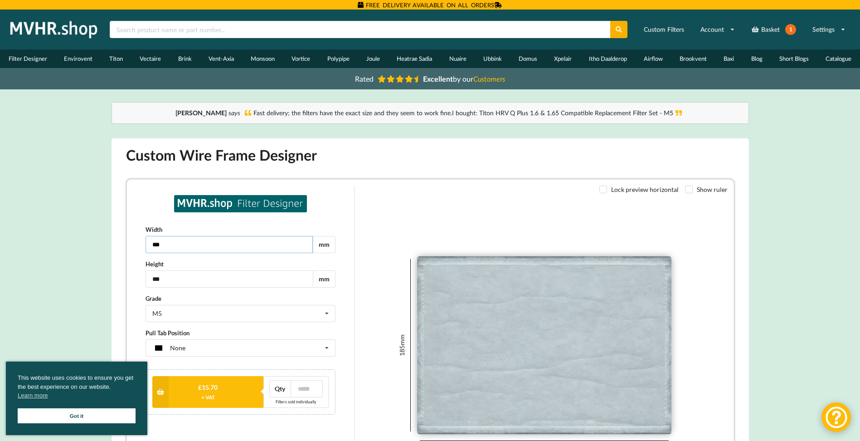
drag, startPoint x: 201, startPoint y: 242, endPoint x: 93, endPoint y: 240, distance: 108.4
click at [126, 240] on html "Width *** mm Height *** mm Grade M5 G2 G3 G4 M5 Pull Tab Position None None Tag…" at bounding box center [430, 351] width 608 height 345
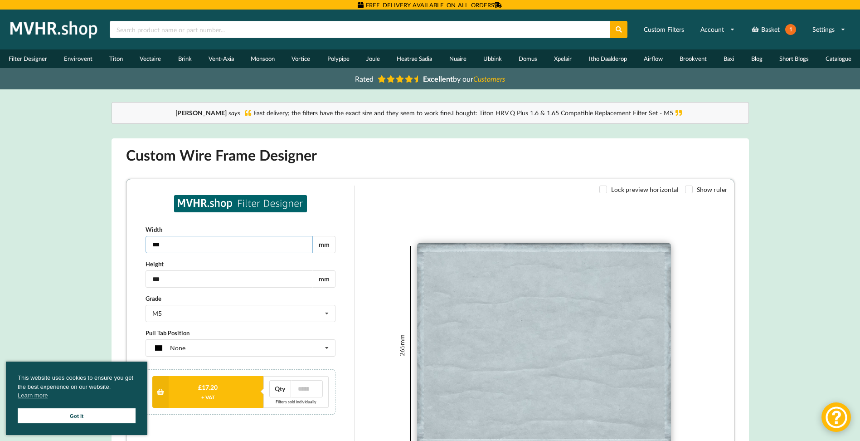
type input "***"
click at [268, 276] on input "***" at bounding box center [228, 278] width 167 height 17
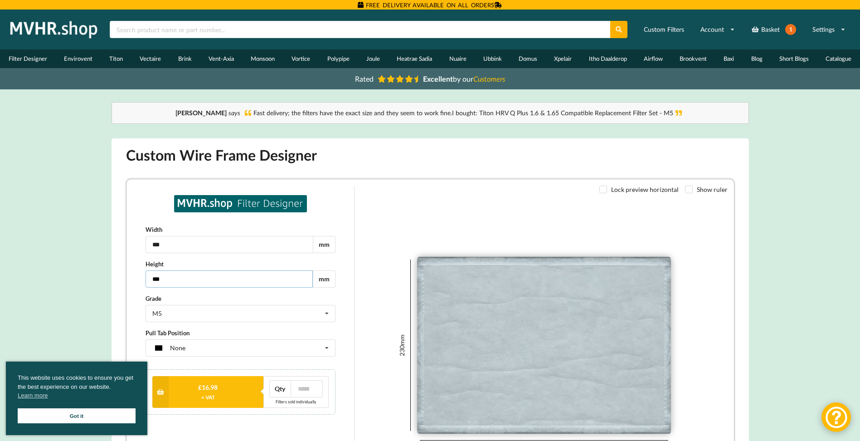
scroll to position [60, 0]
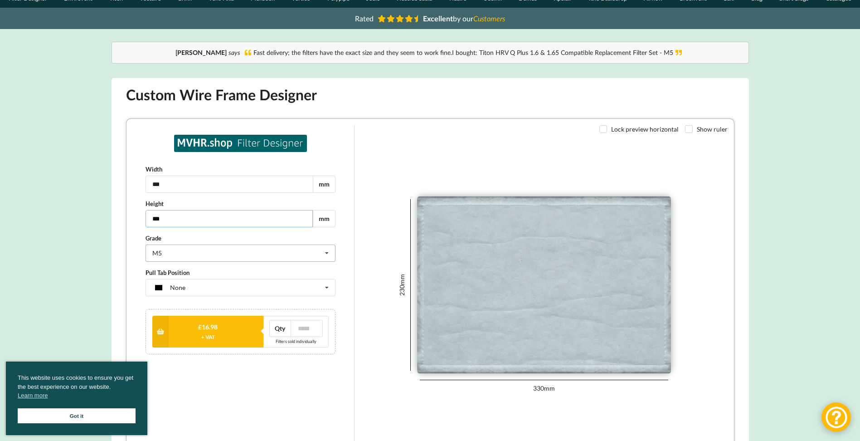
type input "***"
click at [324, 254] on icon at bounding box center [326, 252] width 14 height 17
click at [313, 400] on div "Width *** mm Height *** mm Grade M5 G2 G3 G4 M5 Pull Tab Position None None Tag…" at bounding box center [239, 284] width 215 height 319
click at [248, 331] on button "£ 16.98 + VAT" at bounding box center [207, 331] width 112 height 32
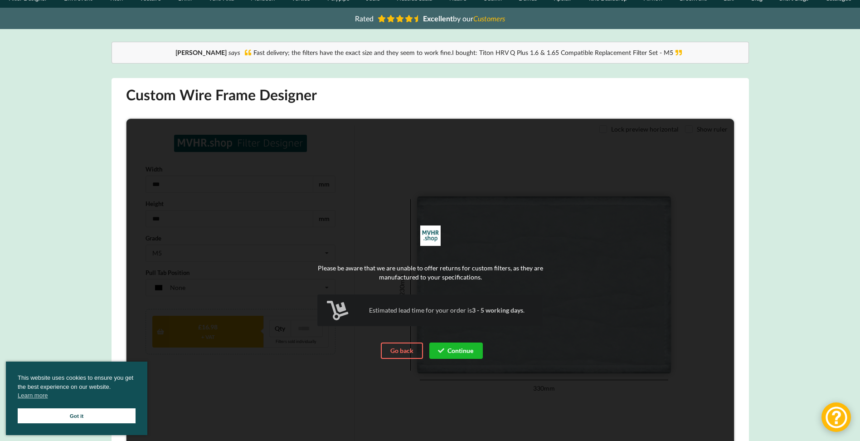
click at [466, 348] on button "Continue" at bounding box center [456, 350] width 54 height 16
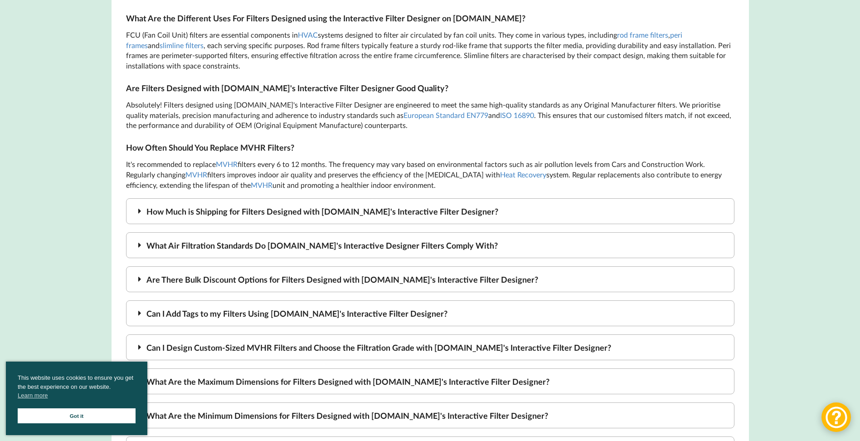
scroll to position [1693, 0]
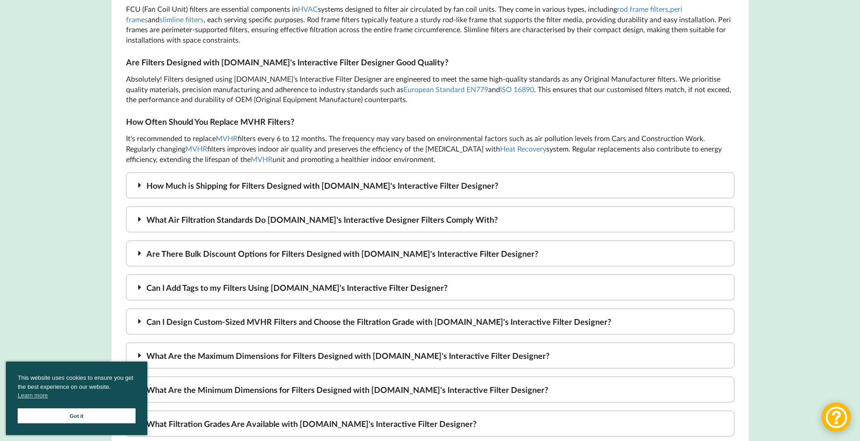
click at [234, 240] on div "Are There Bulk Discount Options for Filters Designed with MVHR.shop's Interacti…" at bounding box center [430, 253] width 609 height 26
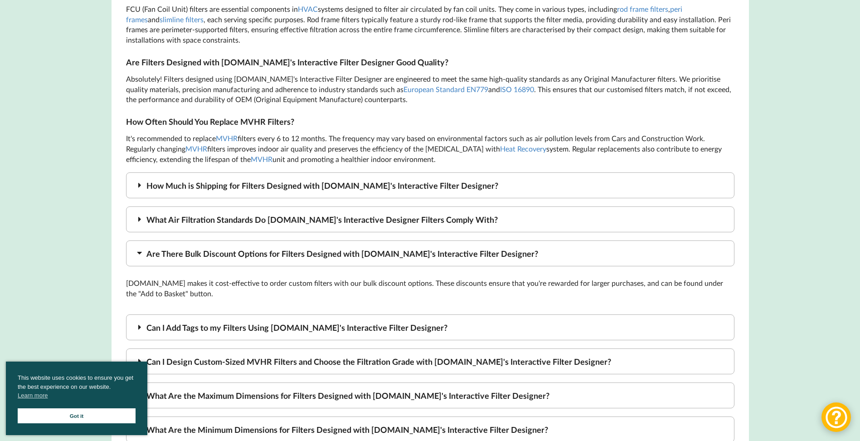
click at [234, 240] on div "Are There Bulk Discount Options for Filters Designed with MVHR.shop's Interacti…" at bounding box center [430, 253] width 609 height 26
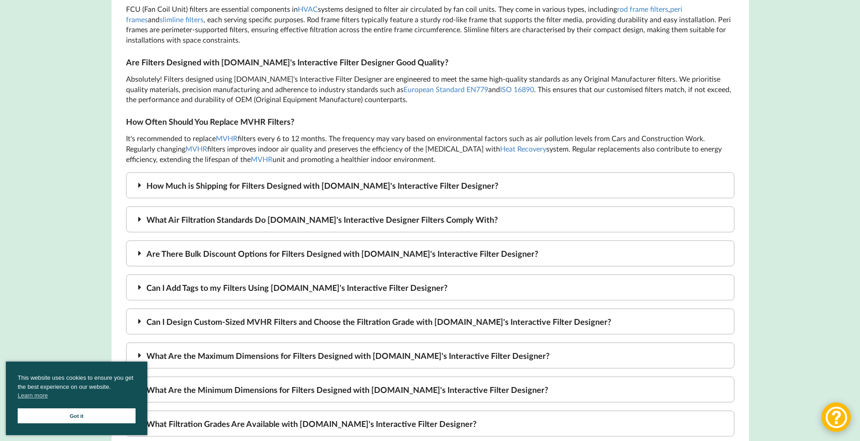
click at [230, 308] on div "Can I Design Custom-Sized MVHR Filters and Choose the Filtration Grade with MVH…" at bounding box center [430, 321] width 609 height 26
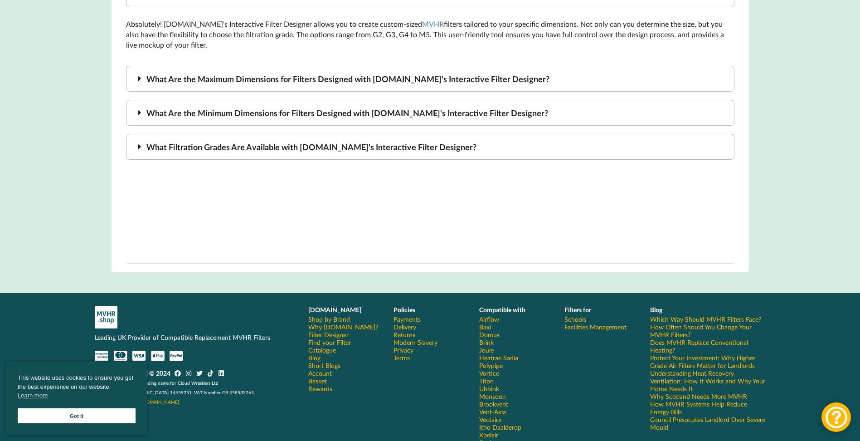
scroll to position [2036, 0]
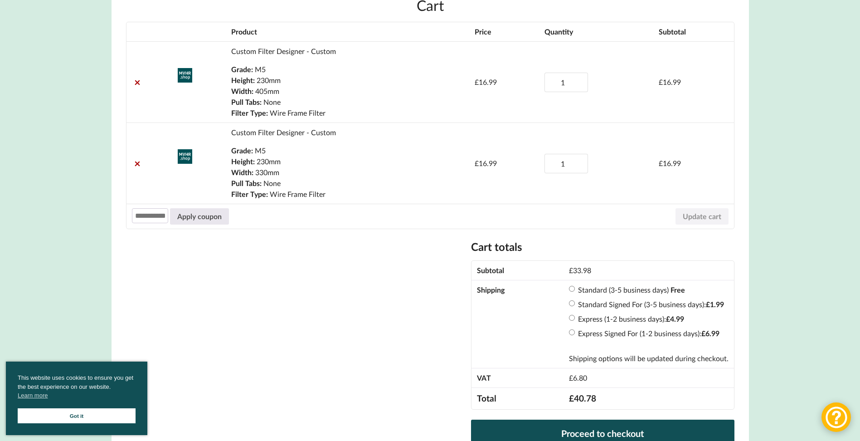
scroll to position [121, 0]
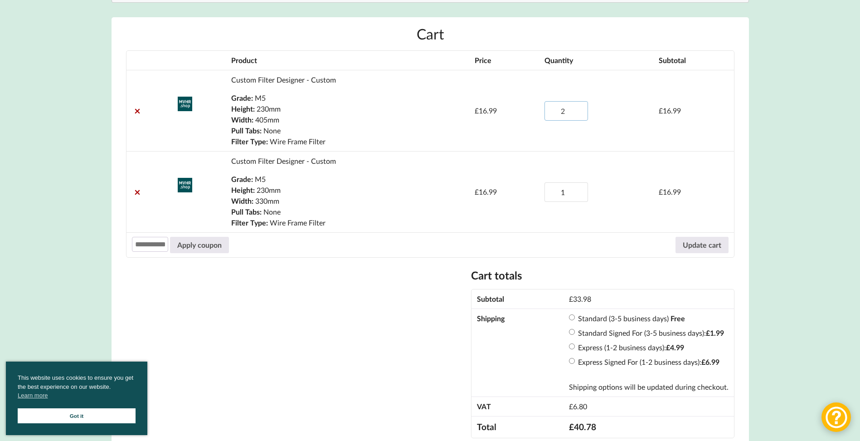
type input "2"
click at [579, 107] on input "2" at bounding box center [567, 110] width 44 height 19
type input "2"
click at [578, 188] on input "2" at bounding box center [567, 191] width 44 height 19
click at [715, 242] on button "Update cart" at bounding box center [702, 245] width 53 height 16
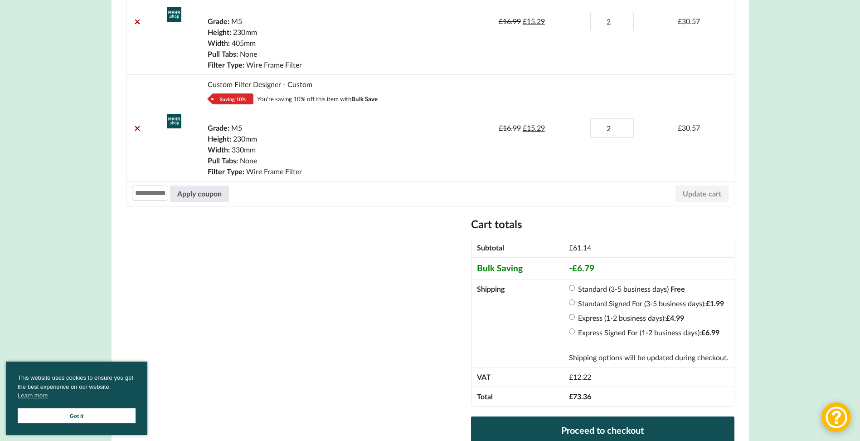
scroll to position [242, 0]
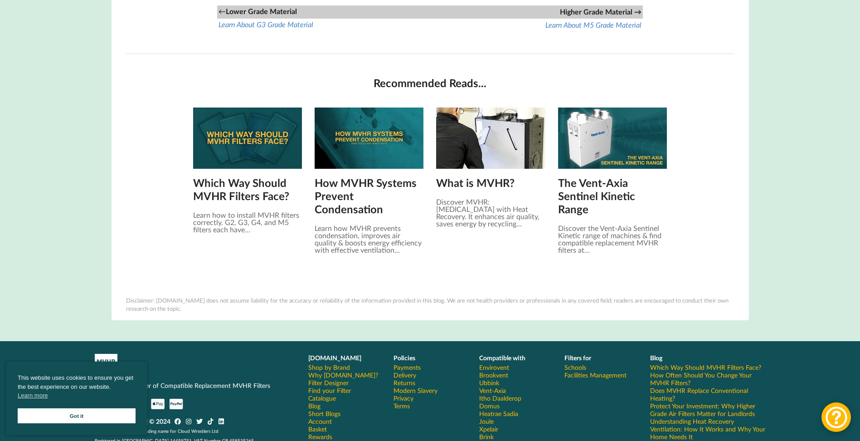
scroll to position [967, 0]
